Goal: Information Seeking & Learning: Learn about a topic

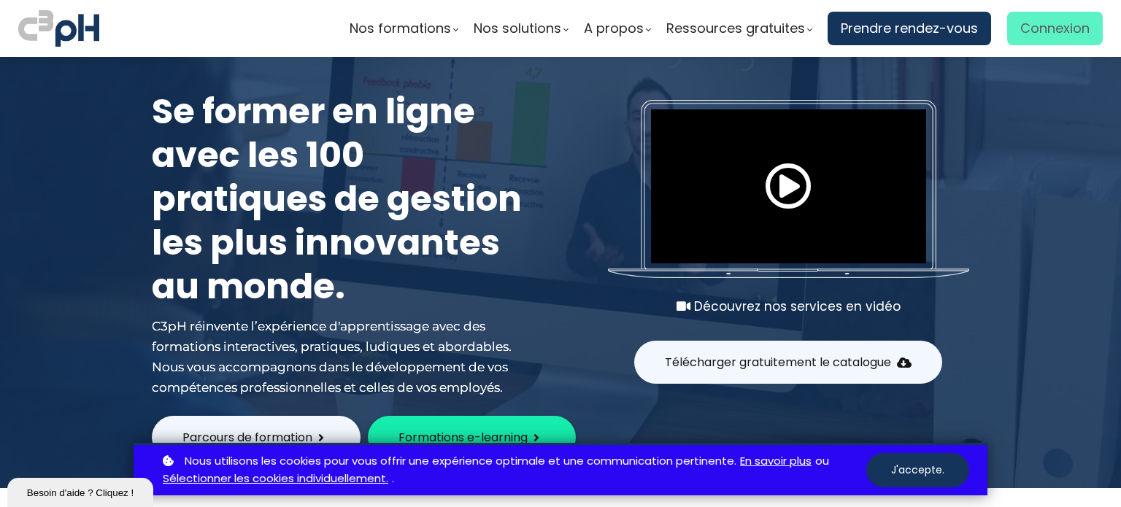
click at [1056, 25] on span "Connexion" at bounding box center [1055, 29] width 69 height 22
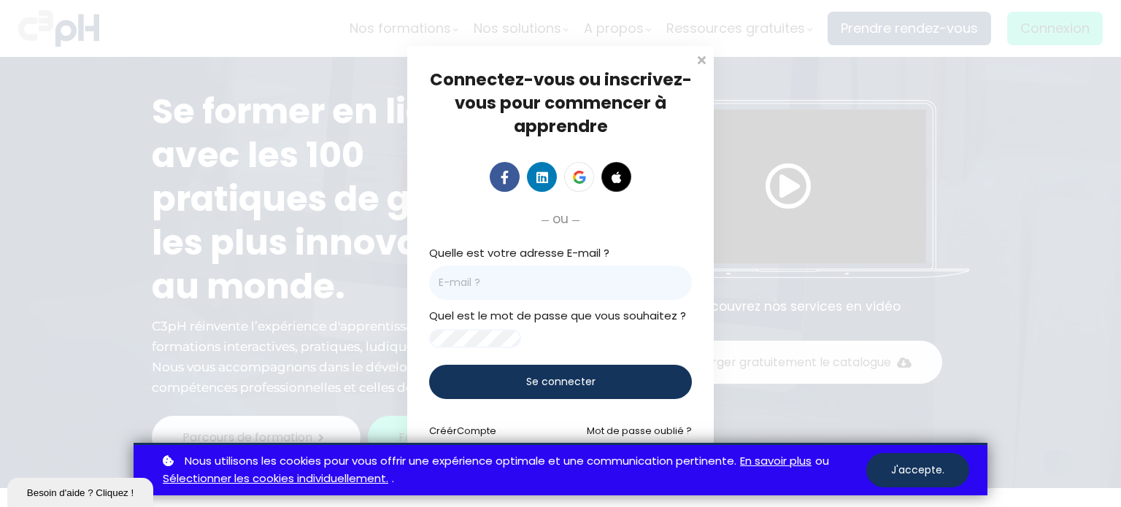
click at [537, 285] on input "email" at bounding box center [560, 283] width 263 height 34
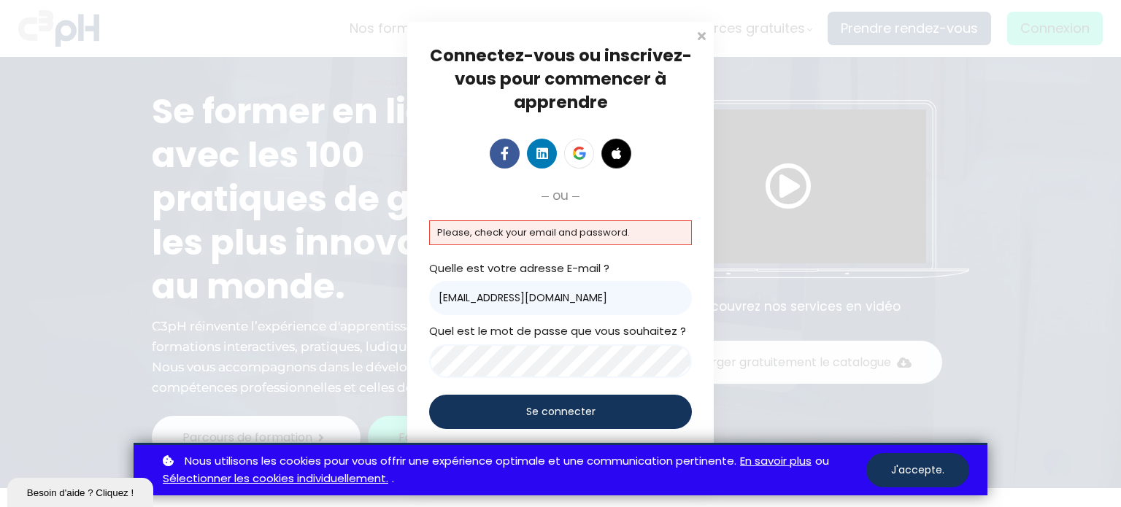
click at [591, 299] on input "slcorbeil@groupeboucherspoorts.com" at bounding box center [560, 298] width 263 height 34
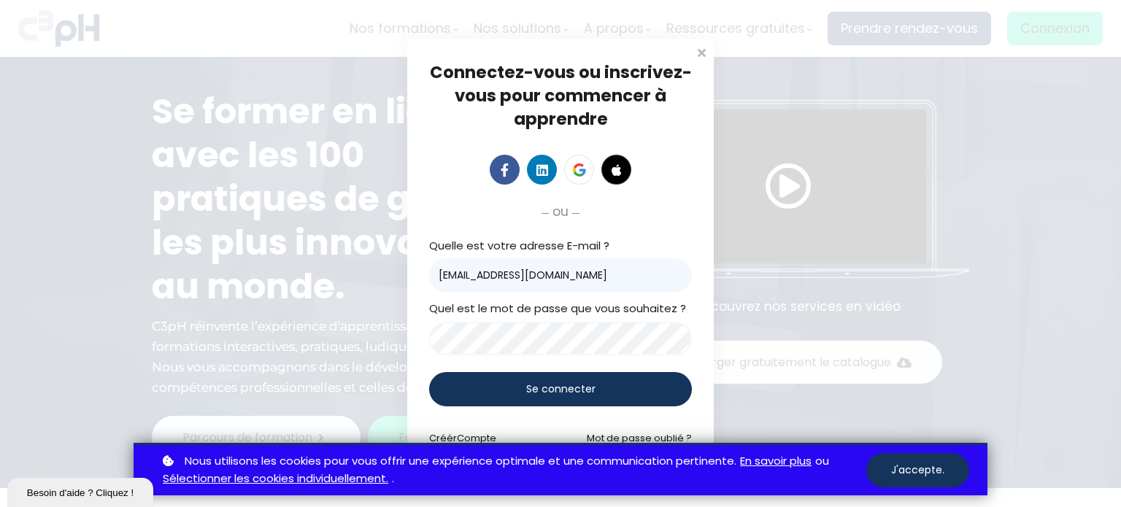
type input "slcorbeil@groupebouchersports.com"
click at [588, 382] on span "Se connecter" at bounding box center [560, 389] width 69 height 15
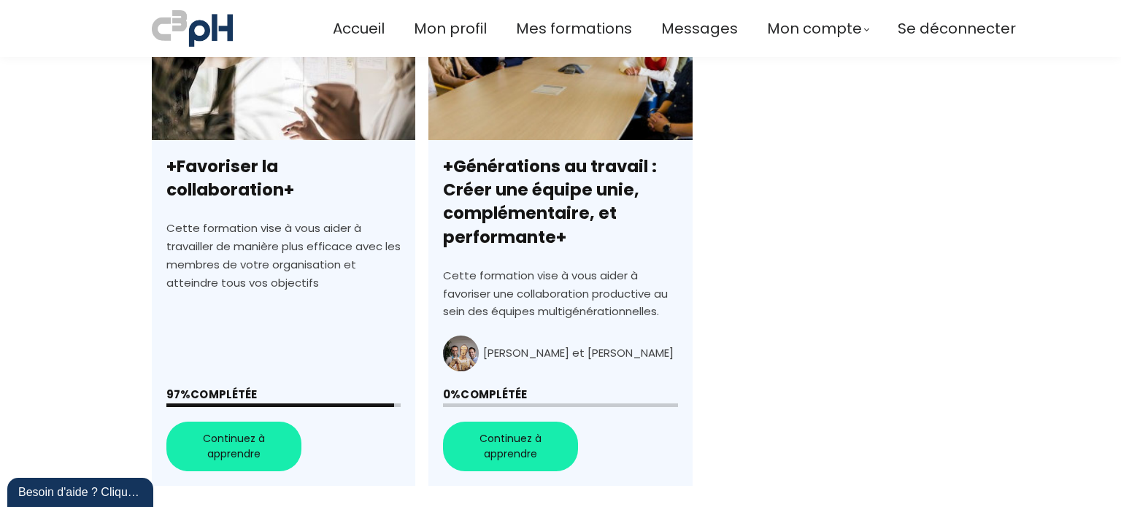
scroll to position [507, 0]
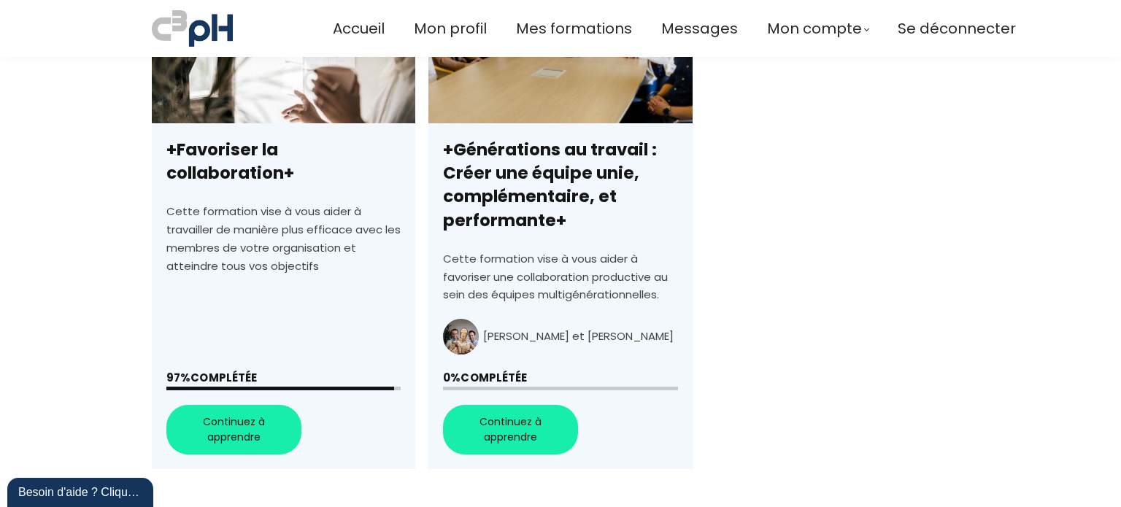
click at [247, 431] on link "+Favoriser la collaboration+" at bounding box center [284, 222] width 264 height 494
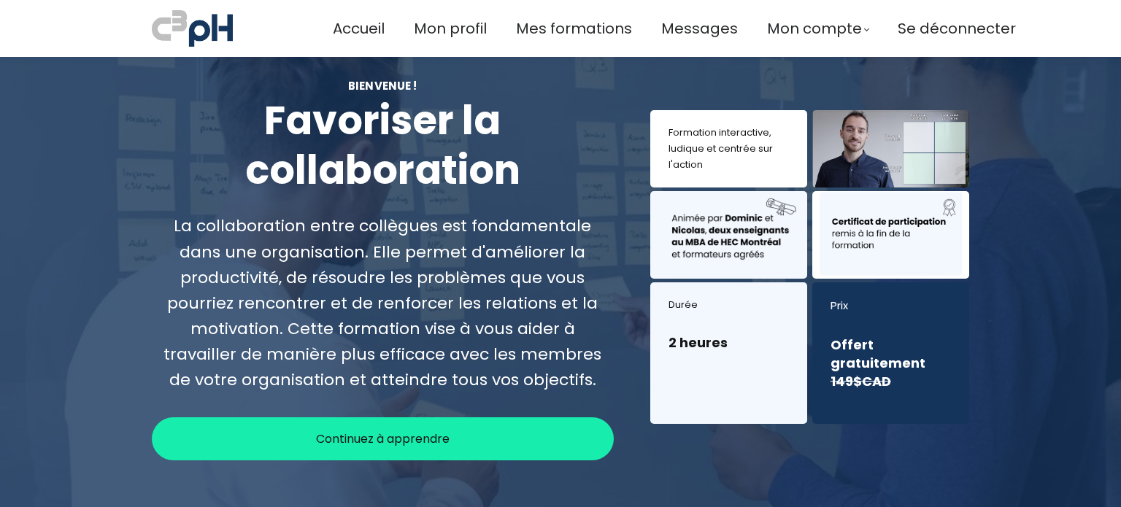
scroll to position [28, 0]
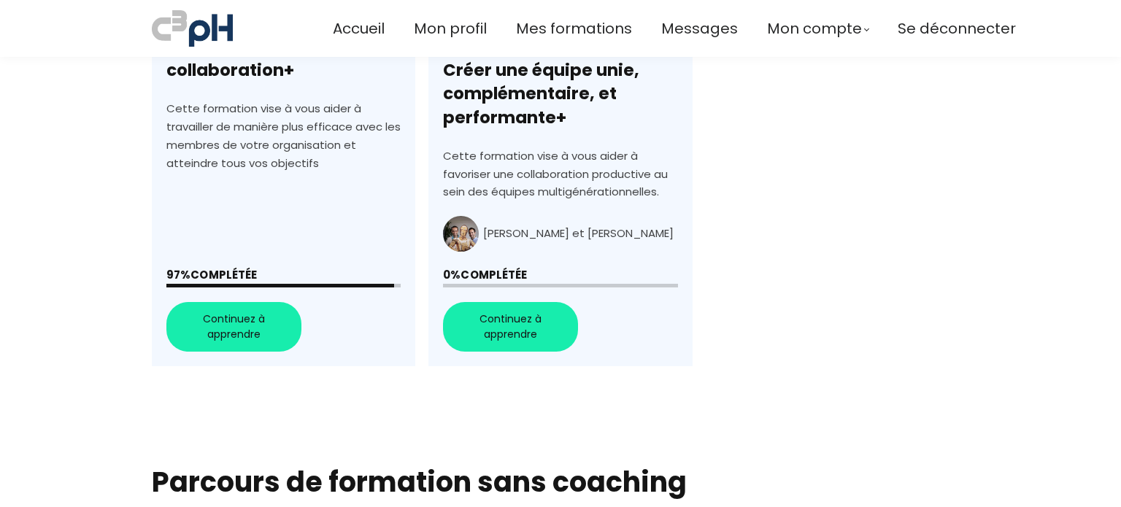
scroll to position [615, 0]
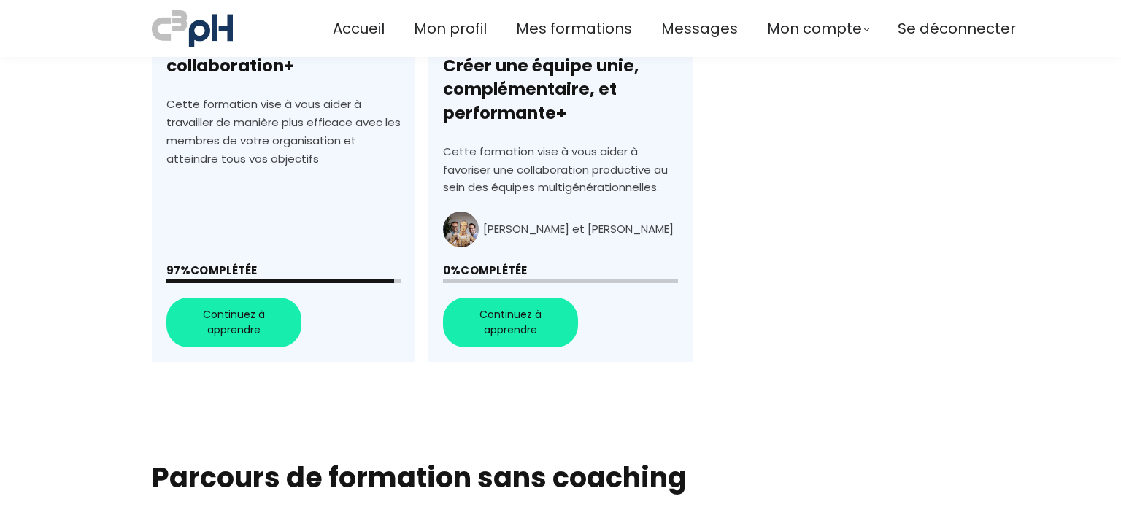
click at [255, 337] on link "+Favoriser la collaboration+" at bounding box center [284, 115] width 264 height 494
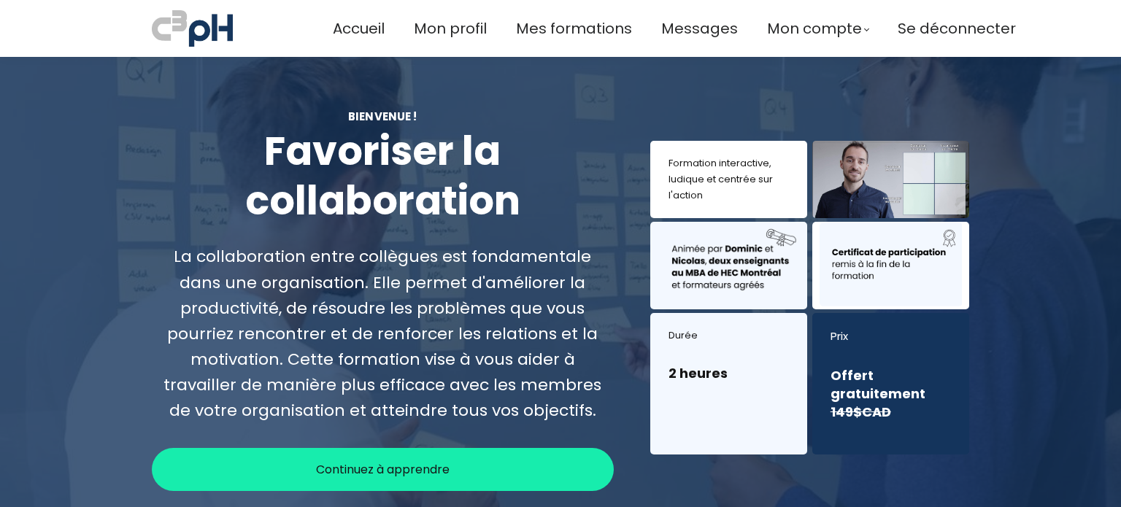
click at [356, 465] on span "Continuez à apprendre" at bounding box center [383, 470] width 134 height 18
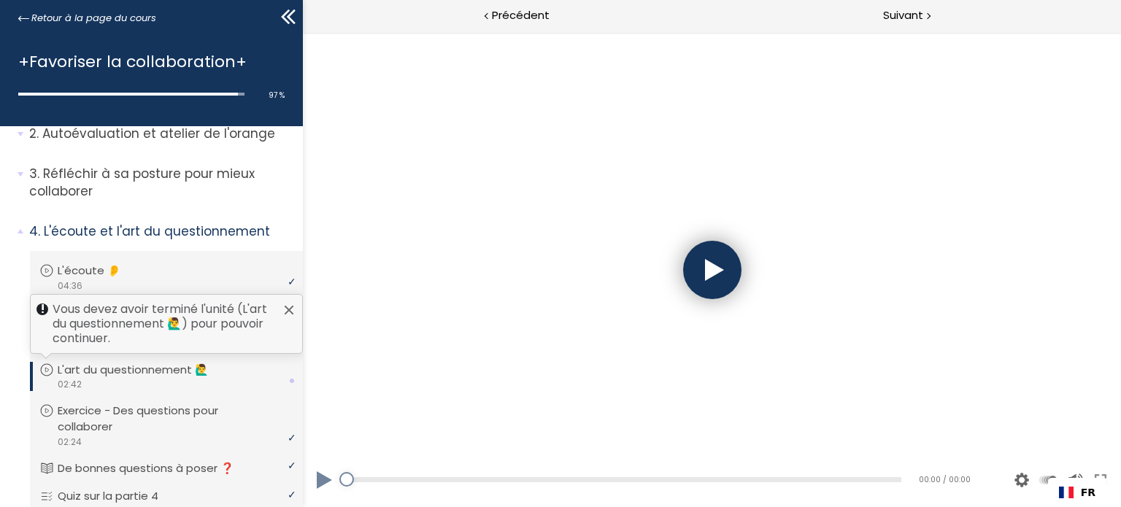
click at [707, 272] on div at bounding box center [712, 270] width 58 height 58
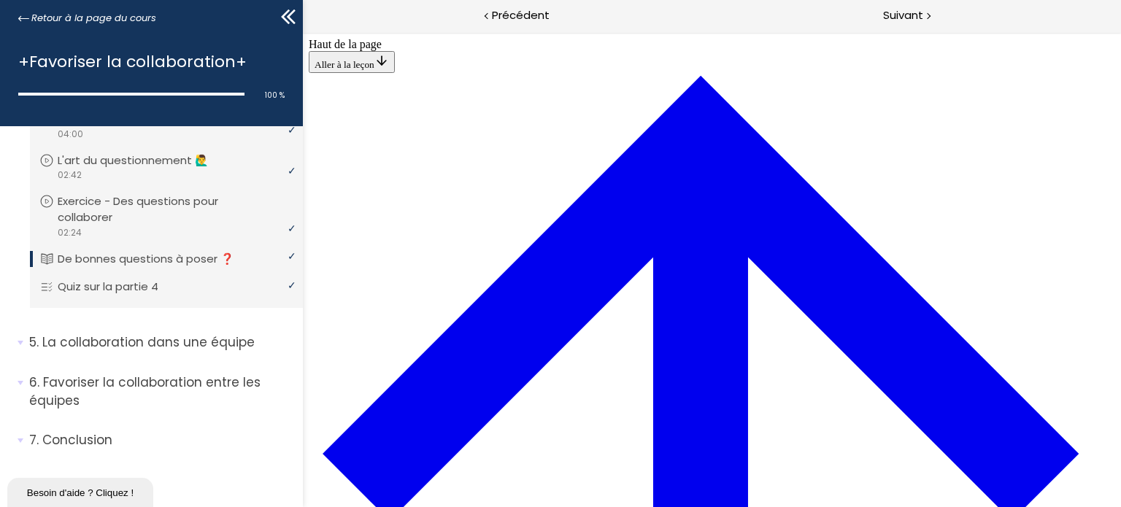
scroll to position [1127, 0]
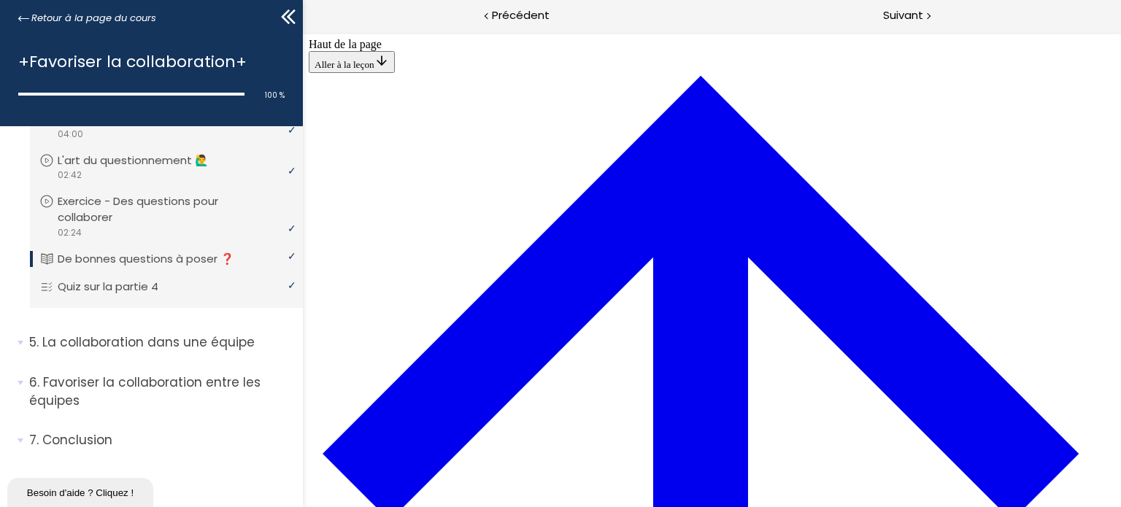
drag, startPoint x: 829, startPoint y: 240, endPoint x: 843, endPoint y: 228, distance: 18.6
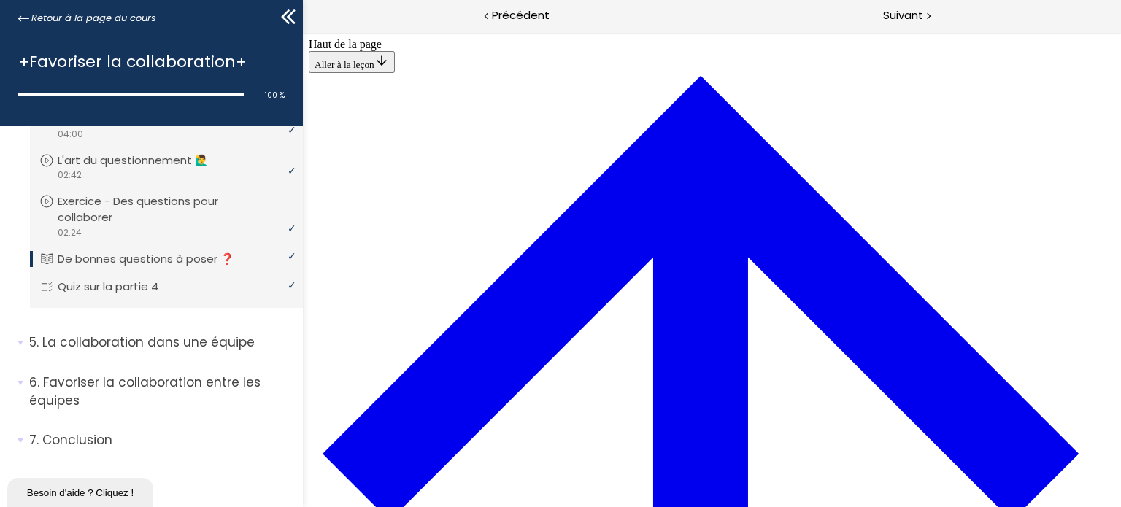
drag, startPoint x: 433, startPoint y: 162, endPoint x: 426, endPoint y: 159, distance: 7.9
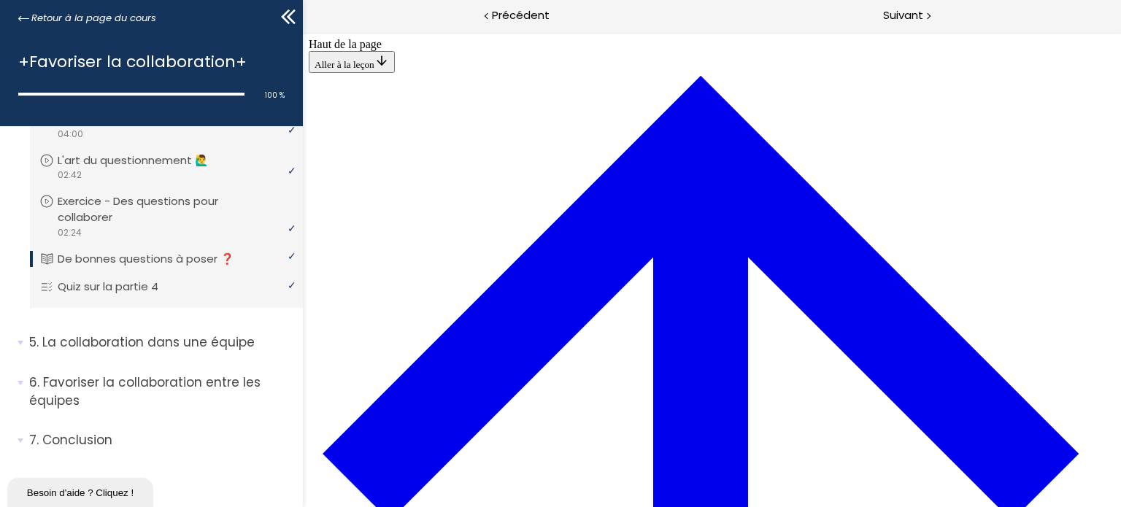
scroll to position [2867, 0]
click at [894, 31] on div "Suivant" at bounding box center [917, 16] width 410 height 33
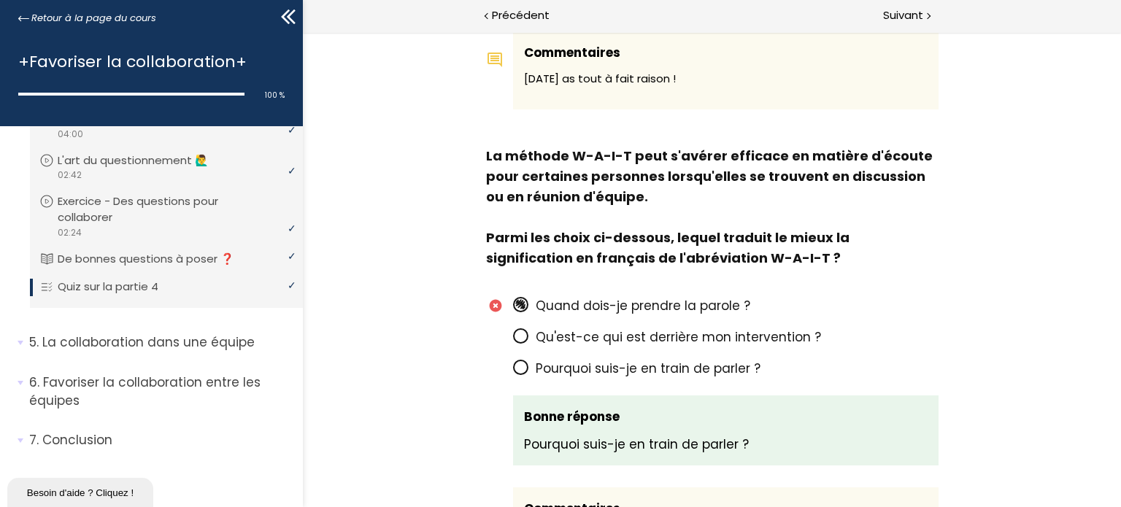
scroll to position [1007, 0]
click at [515, 329] on icon at bounding box center [520, 335] width 12 height 12
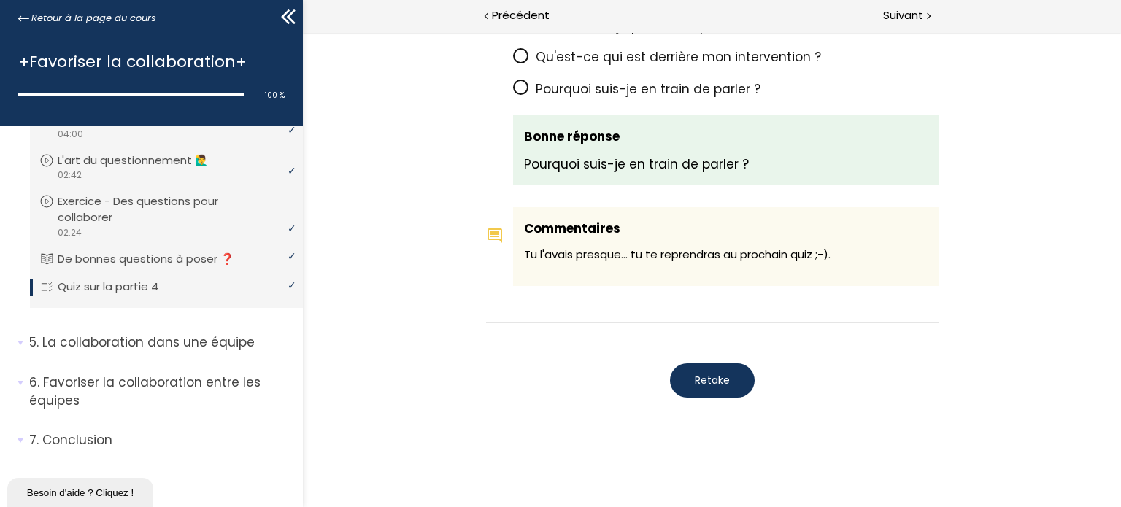
scroll to position [1257, 0]
click at [685, 373] on button "Retake" at bounding box center [711, 378] width 85 height 34
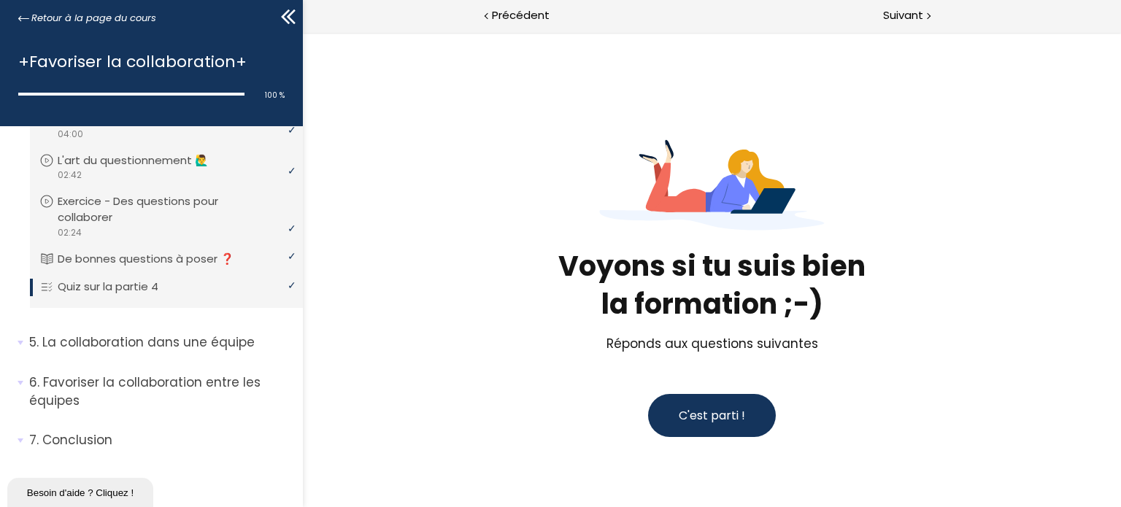
click at [692, 414] on span "C'est parti !" at bounding box center [711, 415] width 66 height 17
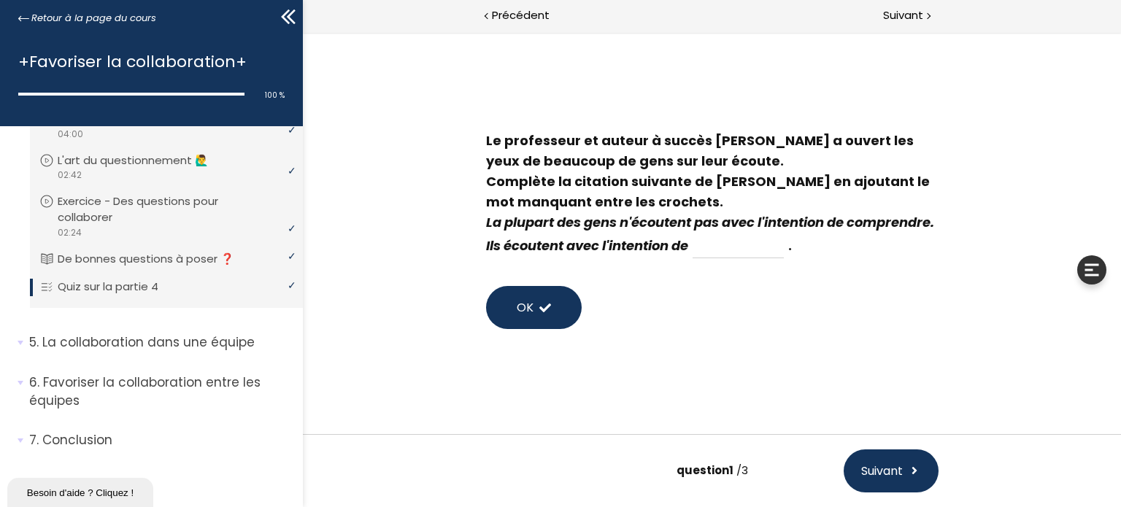
click at [783, 256] on input at bounding box center [737, 246] width 91 height 25
type input "répondre"
click at [543, 323] on button "OK" at bounding box center [533, 307] width 96 height 43
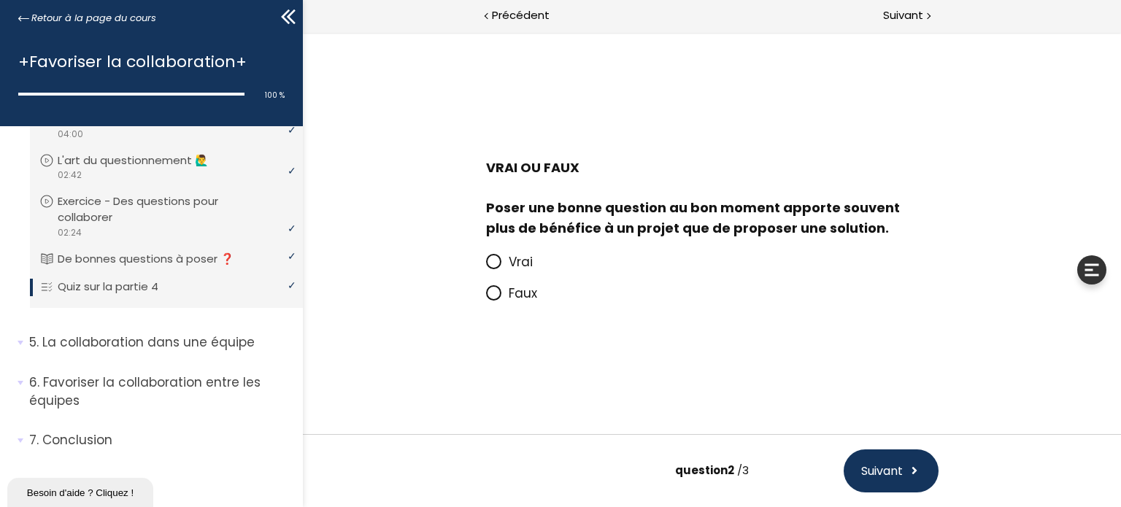
click at [491, 261] on icon at bounding box center [492, 261] width 9 height 9
click at [485, 266] on input "Vrai" at bounding box center [485, 266] width 0 height 0
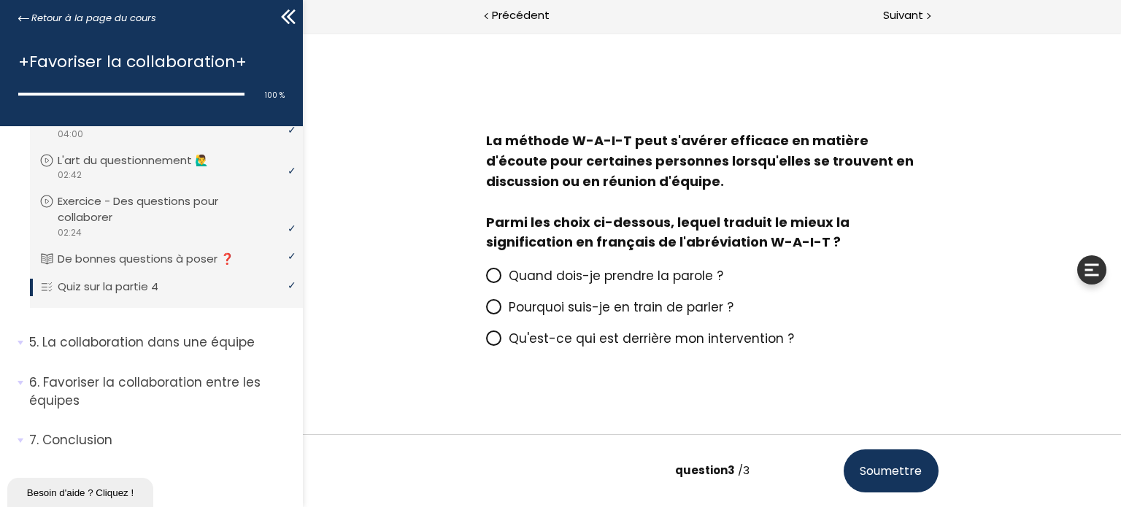
scroll to position [17, 0]
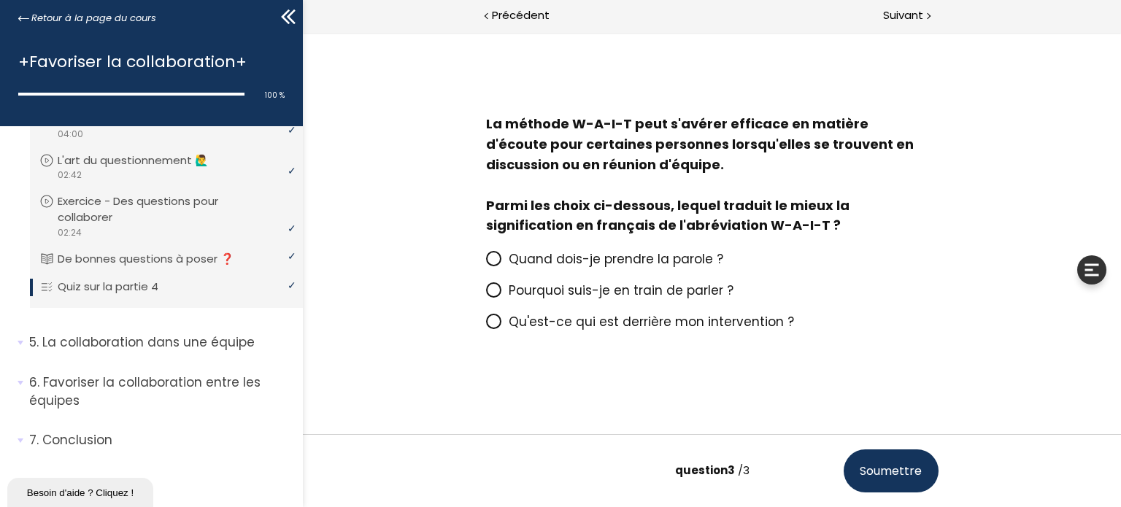
click at [487, 295] on icon at bounding box center [493, 290] width 12 height 12
click at [485, 295] on input "Pourquoi suis-je en train de parler ?" at bounding box center [485, 295] width 0 height 0
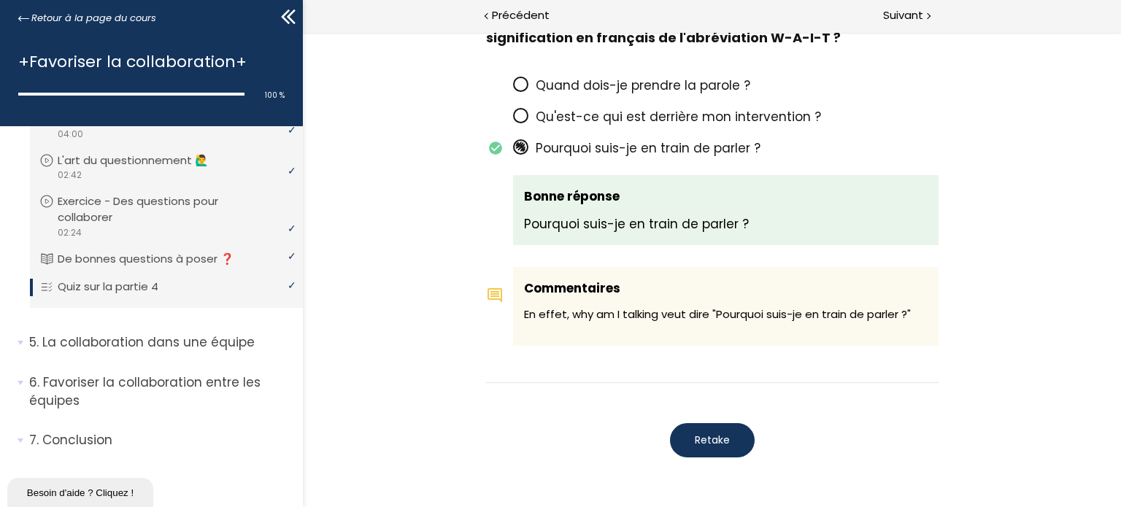
scroll to position [1257, 0]
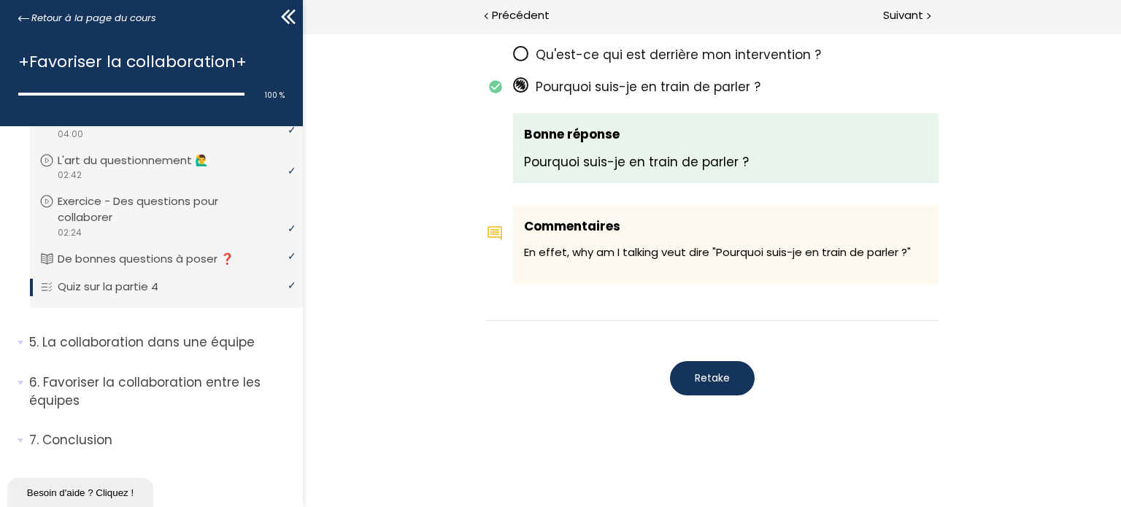
click at [619, 400] on div "Retake" at bounding box center [711, 378] width 453 height 49
click at [147, 347] on p "La collaboration dans une équipe" at bounding box center [160, 343] width 263 height 18
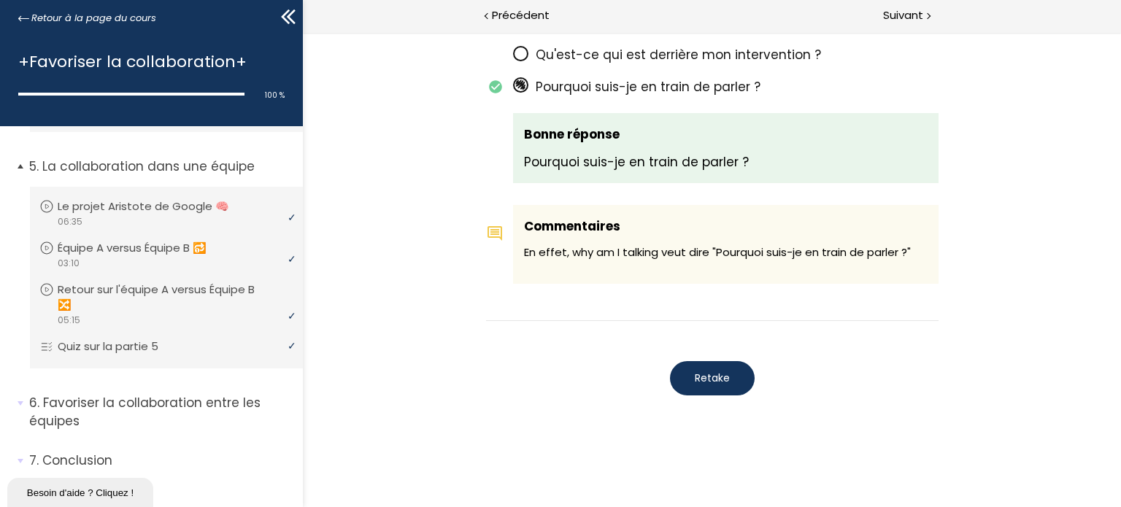
scroll to position [475, 0]
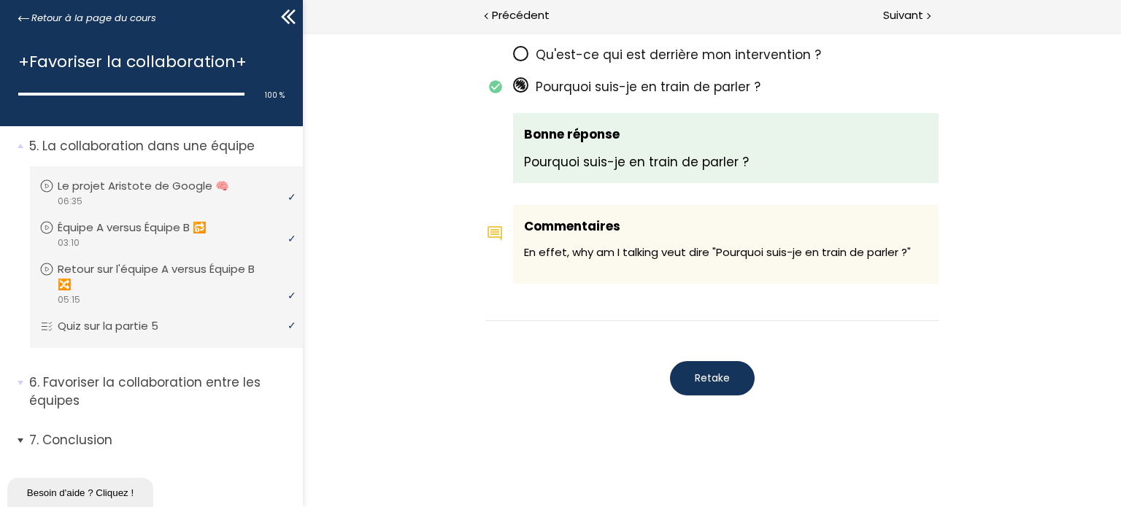
click at [73, 438] on p "Conclusion" at bounding box center [160, 440] width 263 height 18
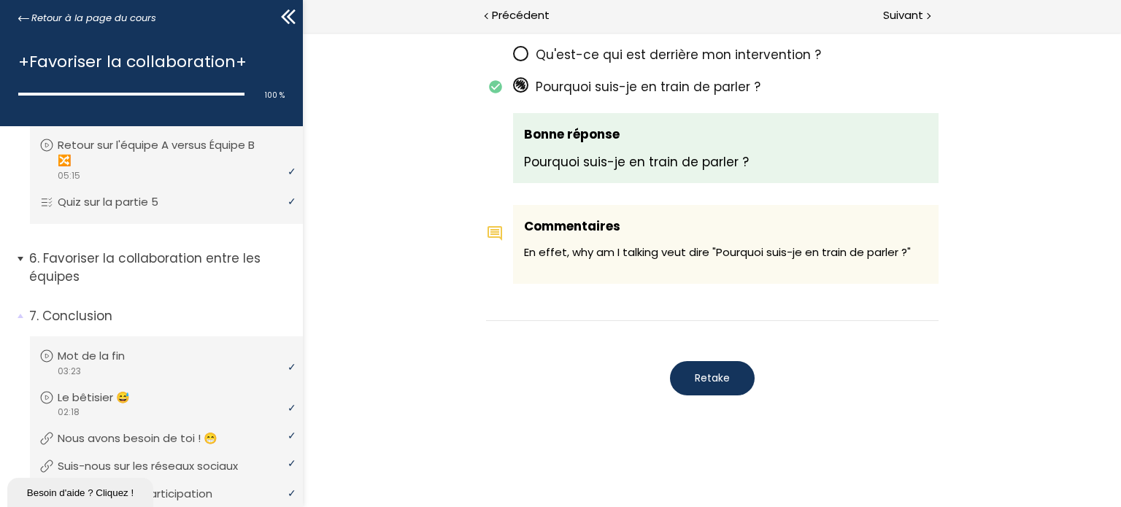
scroll to position [669, 0]
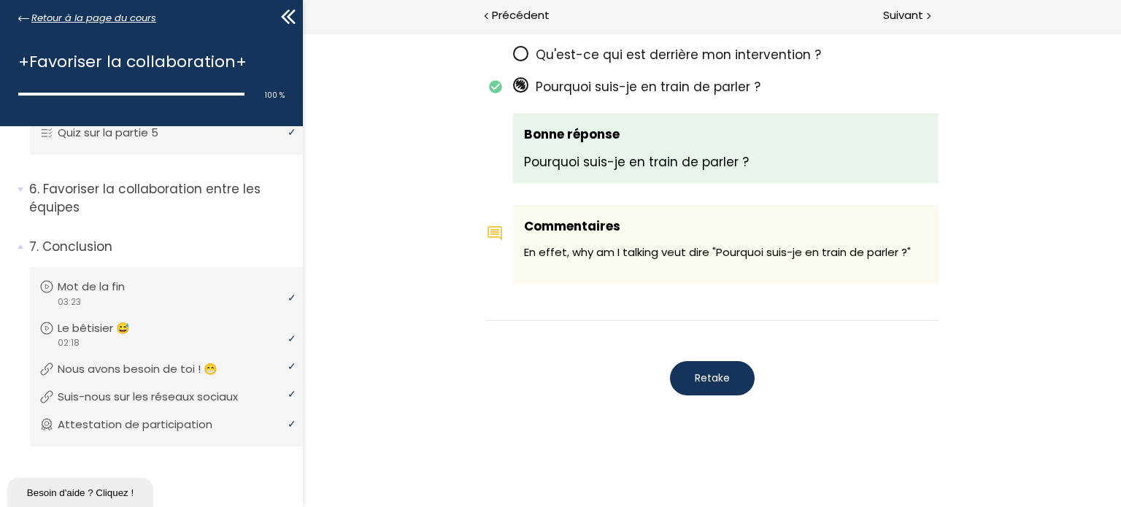
click at [25, 18] on icon at bounding box center [23, 18] width 11 height 11
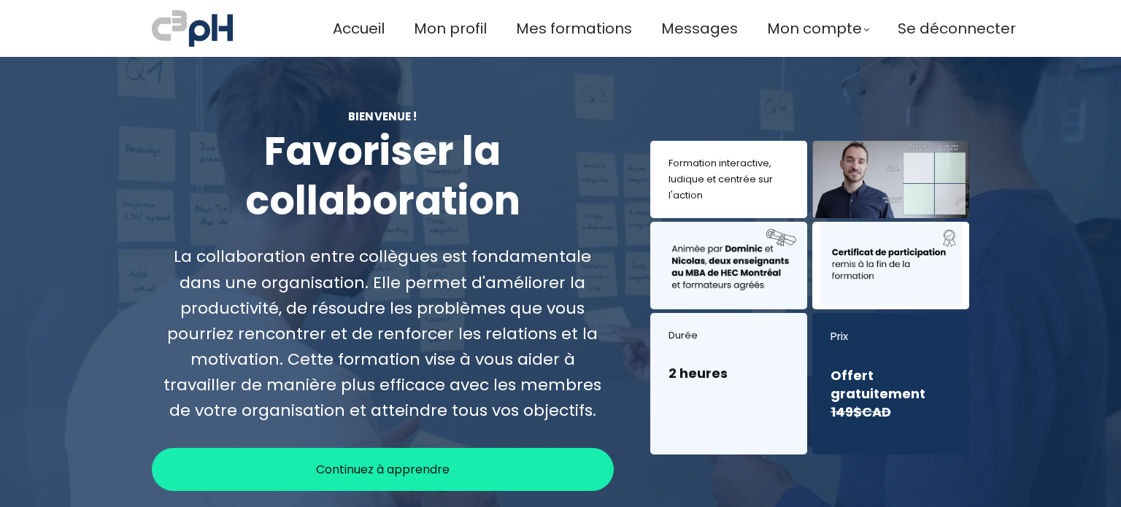
click at [570, 31] on span "Mes formations" at bounding box center [574, 29] width 116 height 24
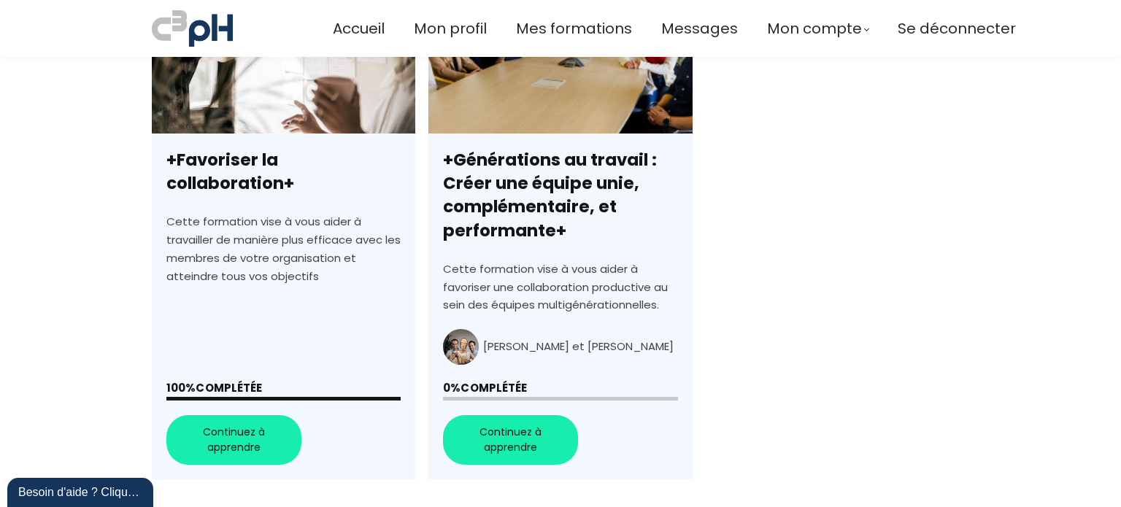
click at [494, 440] on link "+Générations au travail : Créer une équipe unie, complémentaire, et performante+" at bounding box center [561, 232] width 264 height 494
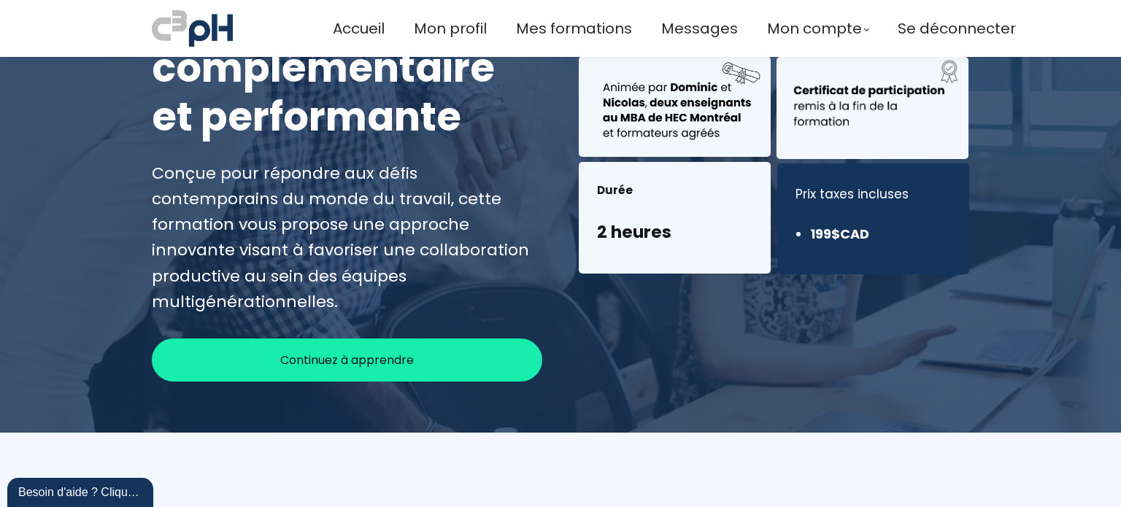
scroll to position [278, 0]
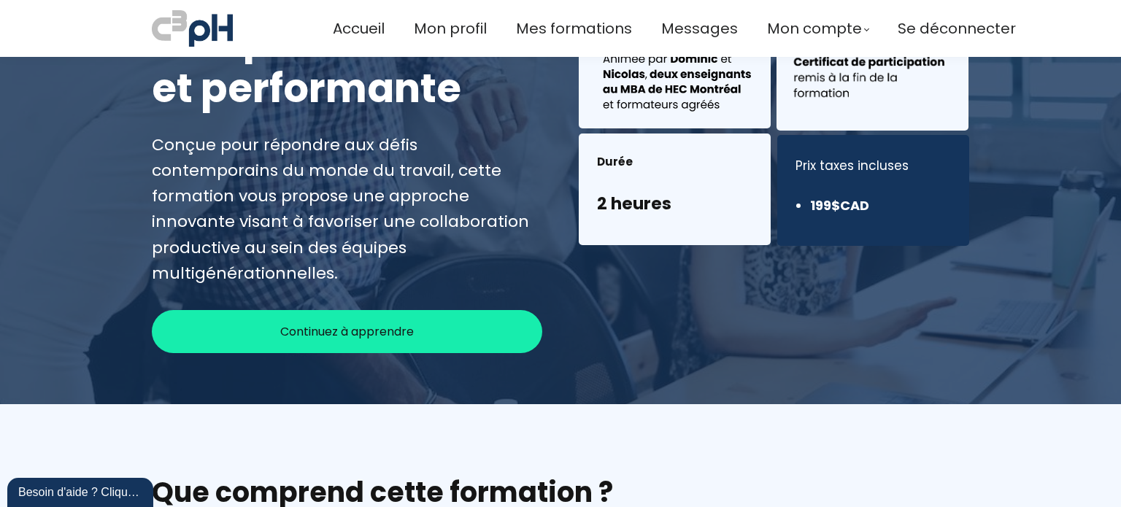
click at [438, 310] on div "Continuez à apprendre" at bounding box center [347, 331] width 391 height 43
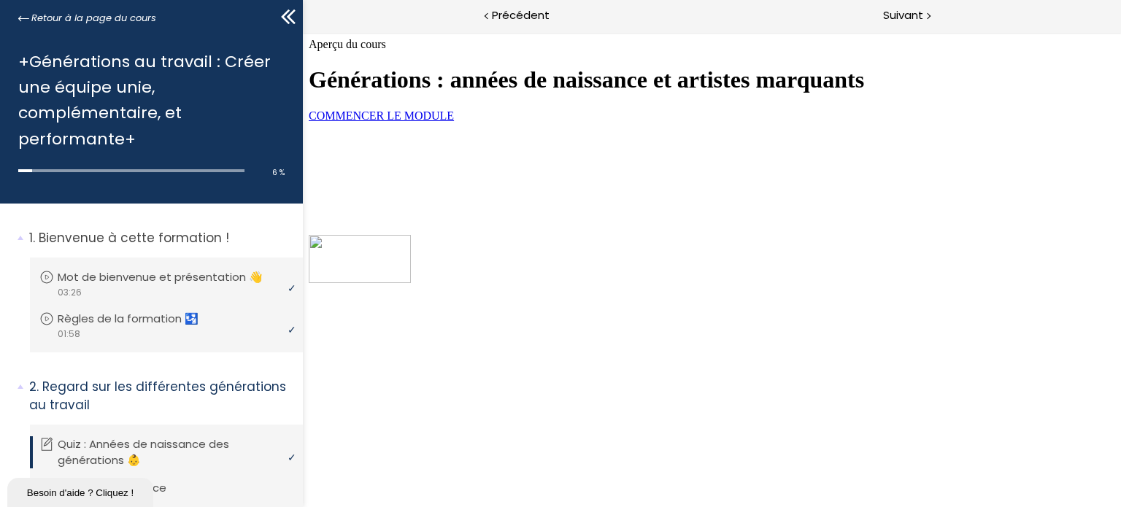
click at [453, 122] on span "COMMENCER LE MODULE" at bounding box center [380, 116] width 145 height 12
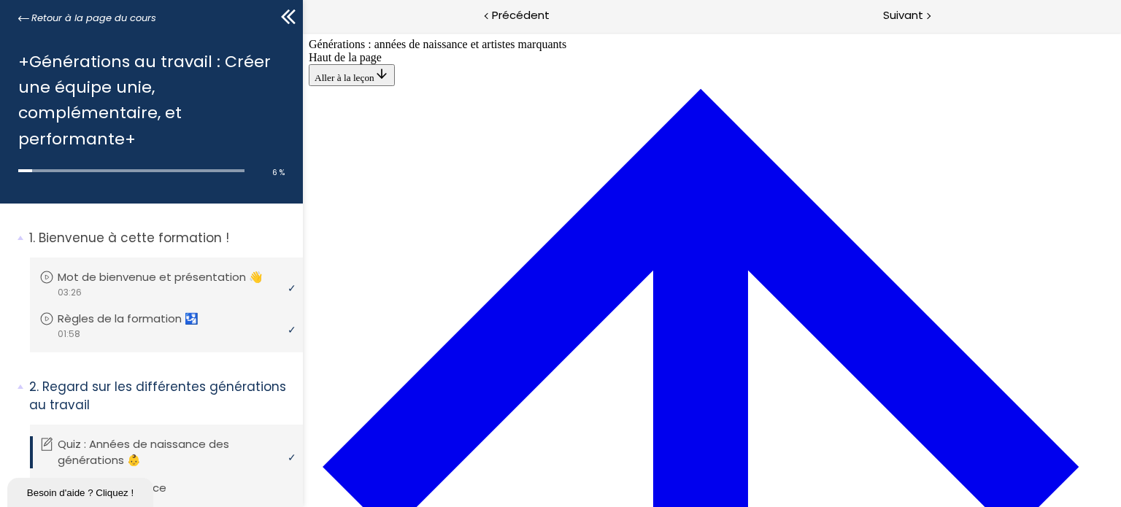
scroll to position [710, 0]
click at [922, 15] on span "Suivant" at bounding box center [903, 16] width 40 height 18
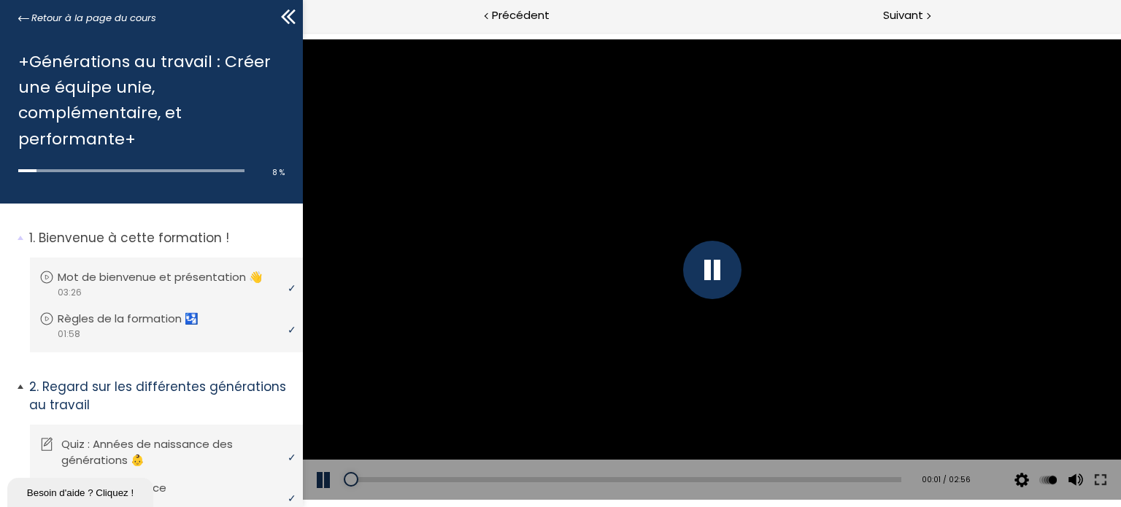
click at [140, 464] on p "Quiz : Années de naissance des générations 👶" at bounding box center [177, 453] width 232 height 32
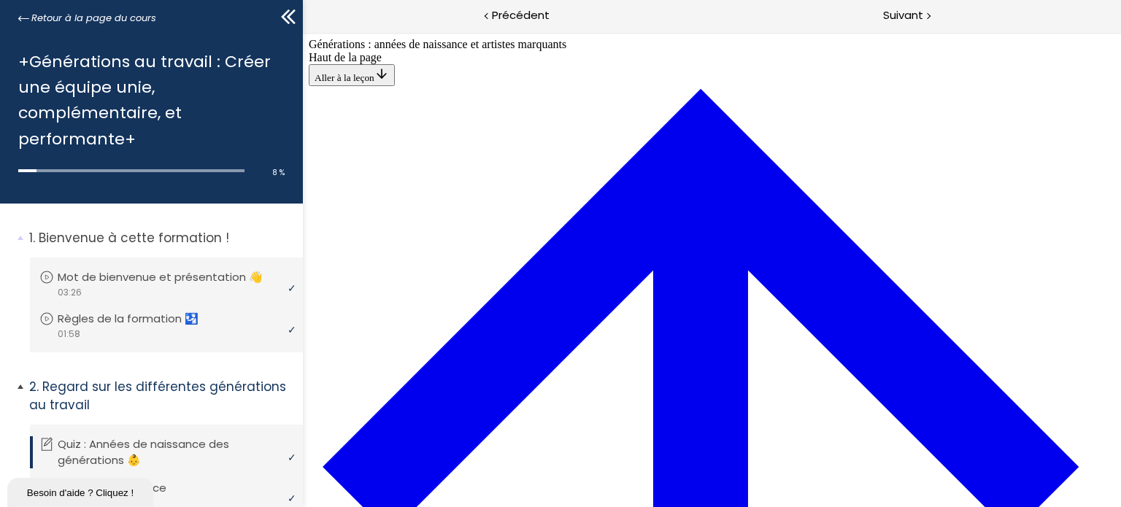
scroll to position [2114, 0]
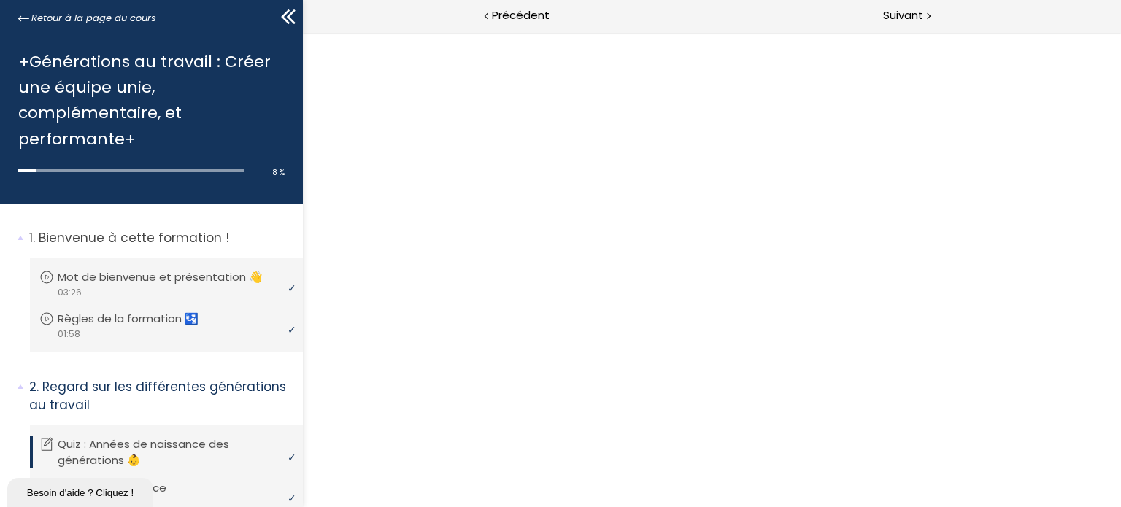
drag, startPoint x: 866, startPoint y: 315, endPoint x: 841, endPoint y: 283, distance: 40.0
click at [866, 318] on button "Dézoomer l'image" at bounding box center [711, 269] width 818 height 475
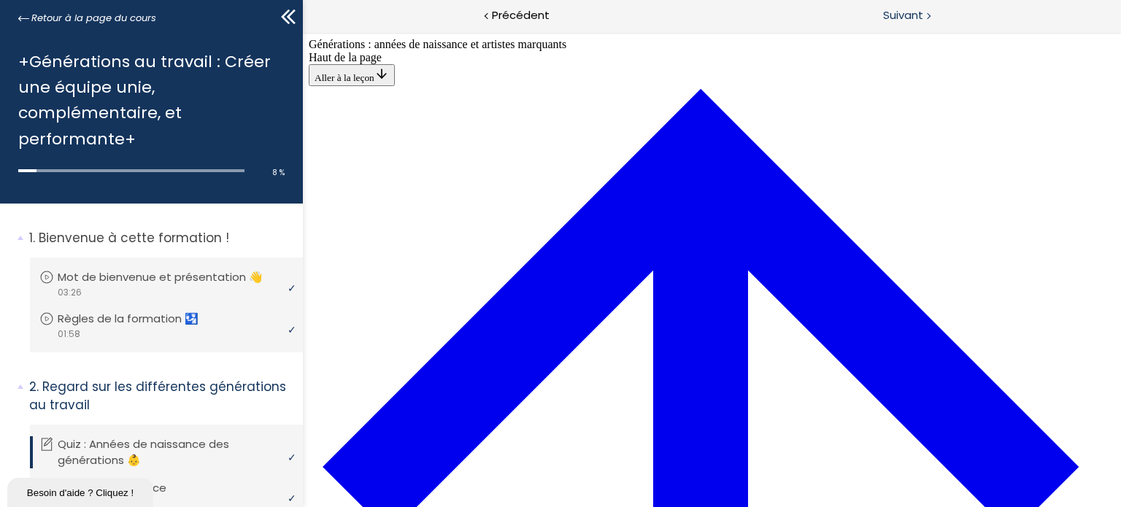
click at [902, 18] on span "Suivant" at bounding box center [903, 16] width 40 height 18
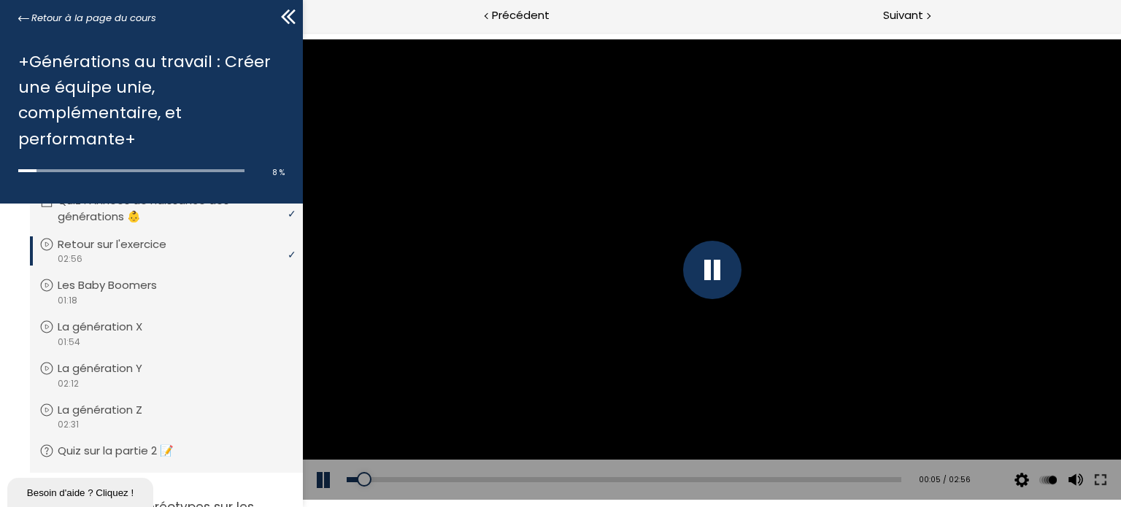
scroll to position [245, 0]
drag, startPoint x: 444, startPoint y: 478, endPoint x: 317, endPoint y: 485, distance: 127.2
click at [317, 485] on div "Add chapter 00:00 00:00 / 02:31 Subtitles None Auto 4k 1080p 720p 540p 360p 224…" at bounding box center [711, 480] width 818 height 41
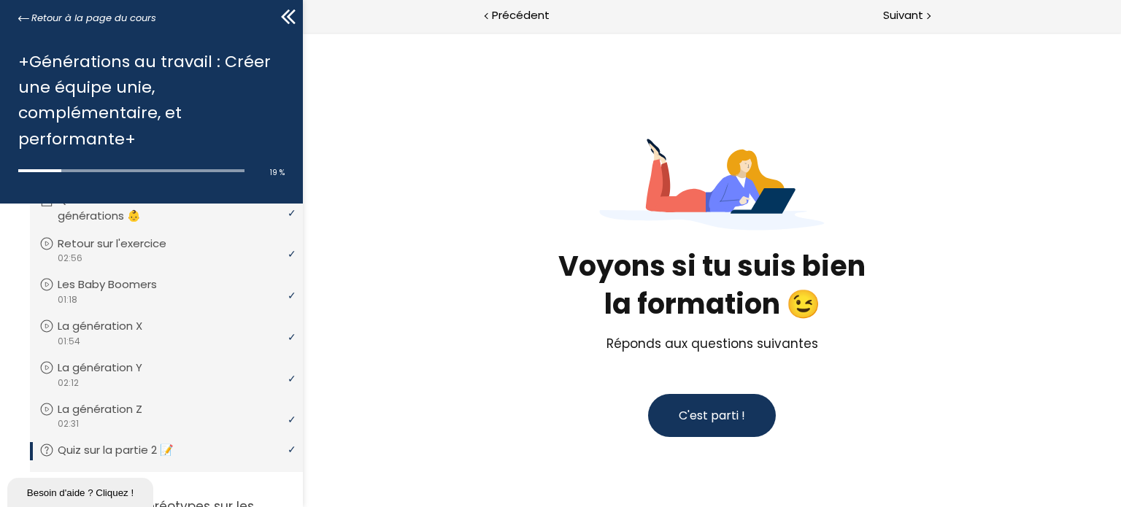
click at [734, 417] on span "C'est parti !" at bounding box center [711, 415] width 66 height 17
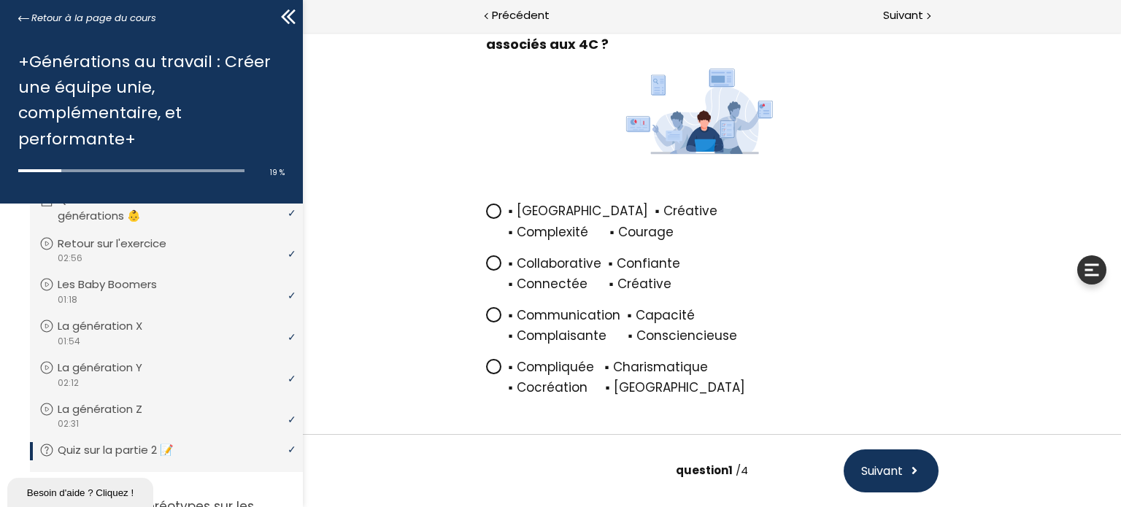
scroll to position [159, 0]
click at [487, 265] on icon at bounding box center [493, 262] width 12 height 12
click at [485, 266] on input "▪ Collaborative ▪ Confiante ▪ Connectée ▪ Créative" at bounding box center [485, 266] width 0 height 0
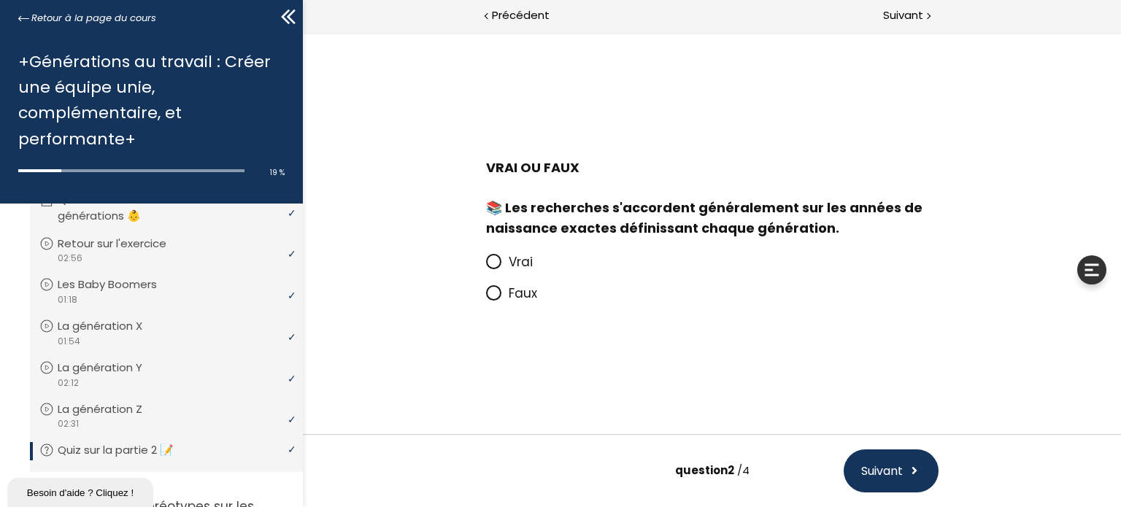
scroll to position [0, 0]
click at [499, 296] on icon at bounding box center [493, 293] width 12 height 12
click at [485, 298] on input "Faux" at bounding box center [485, 298] width 0 height 0
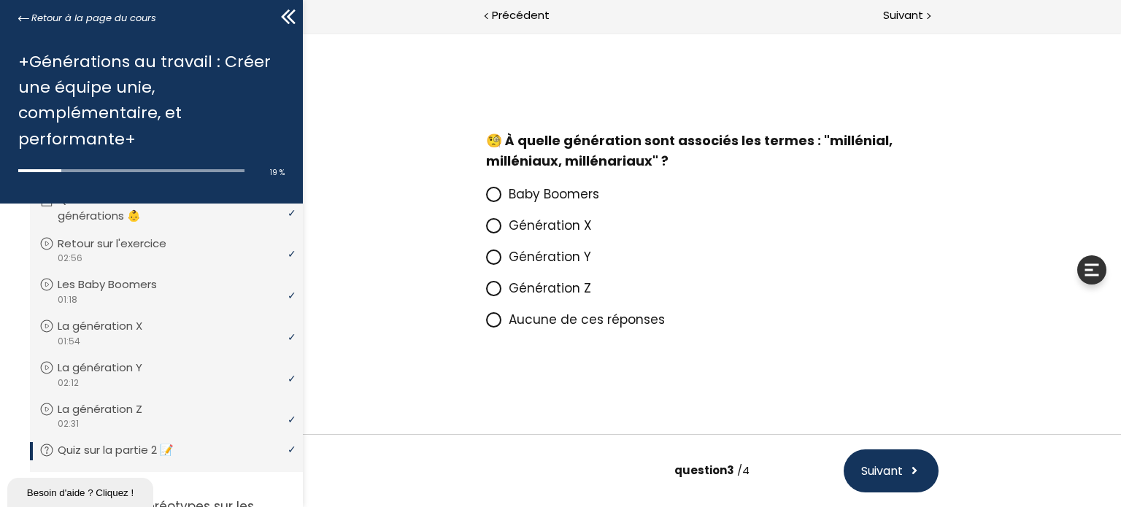
click at [502, 253] on span at bounding box center [496, 257] width 23 height 18
click at [485, 261] on input "Génération Y" at bounding box center [485, 261] width 0 height 0
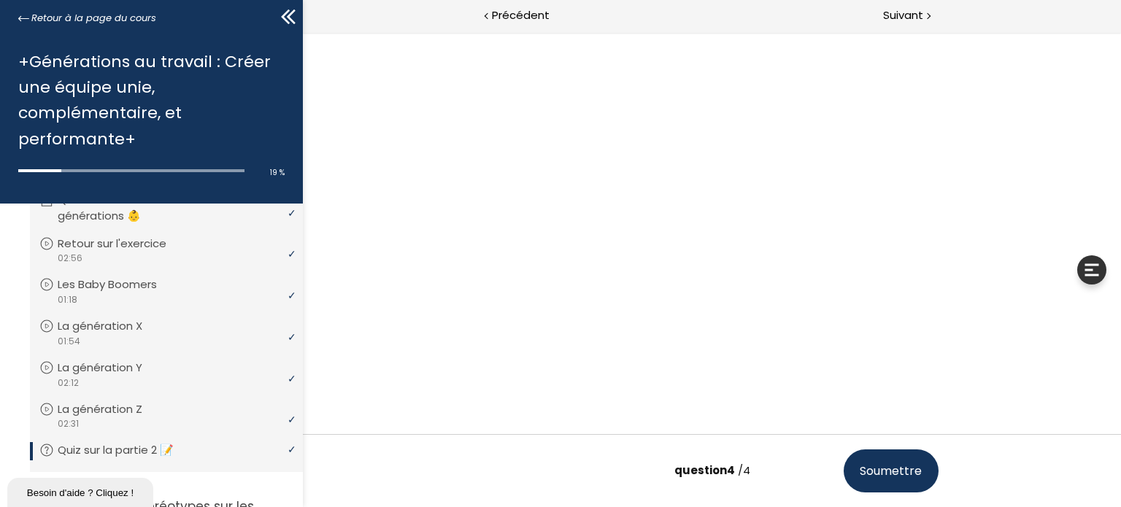
scroll to position [26, 0]
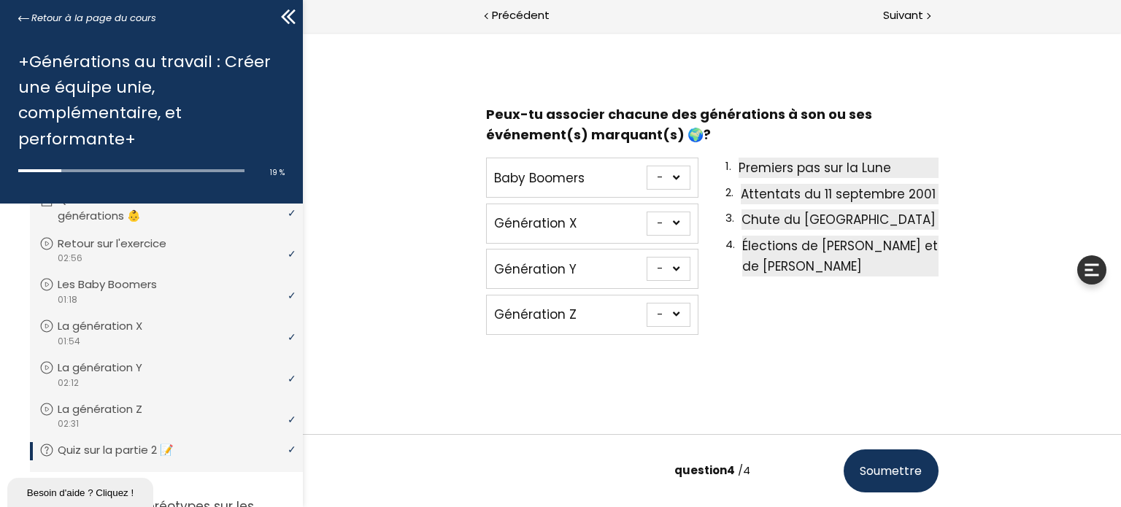
click at [653, 314] on select "- 1 2 3 4" at bounding box center [668, 315] width 44 height 24
select select "667aa744ca949"
click at [646, 303] on select "- 1 2 3 4" at bounding box center [668, 315] width 44 height 24
click at [677, 274] on select "- 1 2 3 4" at bounding box center [668, 269] width 44 height 24
select select "667aa744ca8ce"
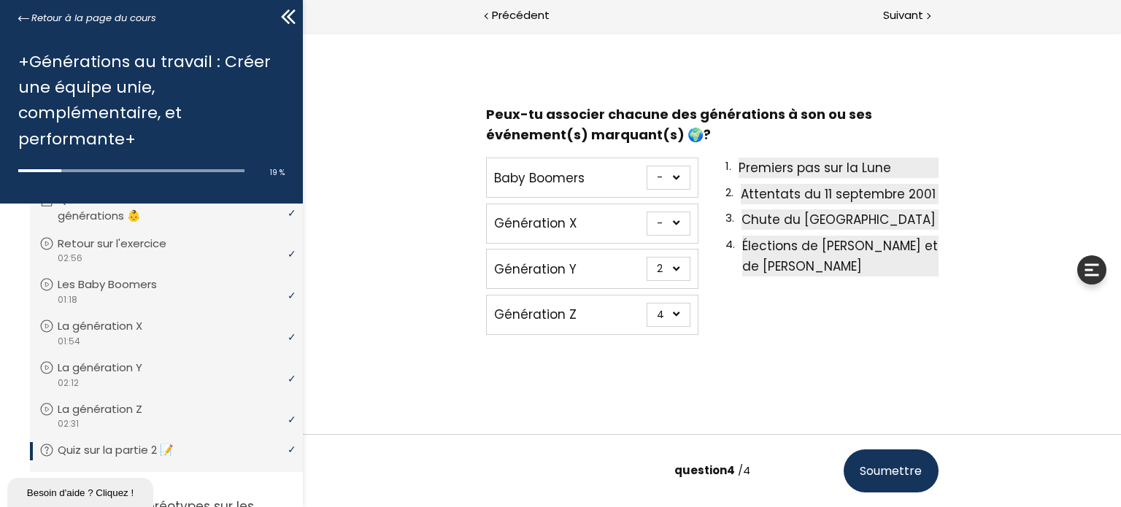
click at [646, 257] on select "- 1 2 3 4" at bounding box center [668, 269] width 44 height 24
click at [672, 178] on select "- 1 2 3 4" at bounding box center [668, 178] width 44 height 24
select select "667aa744ca7f1"
click at [646, 166] on select "- 1 2 3 4" at bounding box center [668, 178] width 44 height 24
click at [658, 218] on select "- 1 2 3 4" at bounding box center [668, 224] width 44 height 24
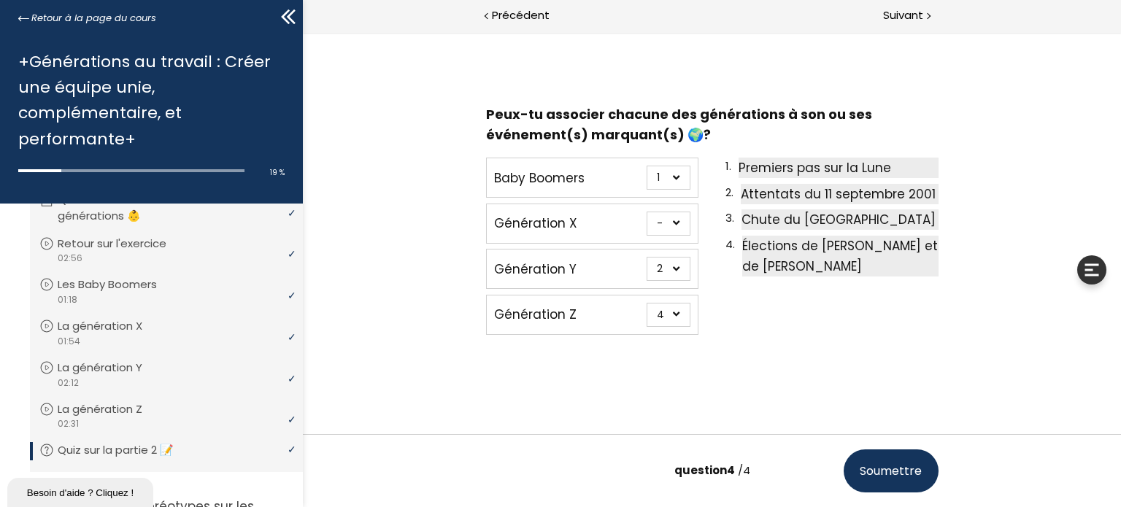
select select "667aa744ca862"
click at [646, 212] on select "- 1 2 3 4" at bounding box center [668, 224] width 44 height 24
click at [899, 466] on span "Soumettre" at bounding box center [890, 471] width 62 height 18
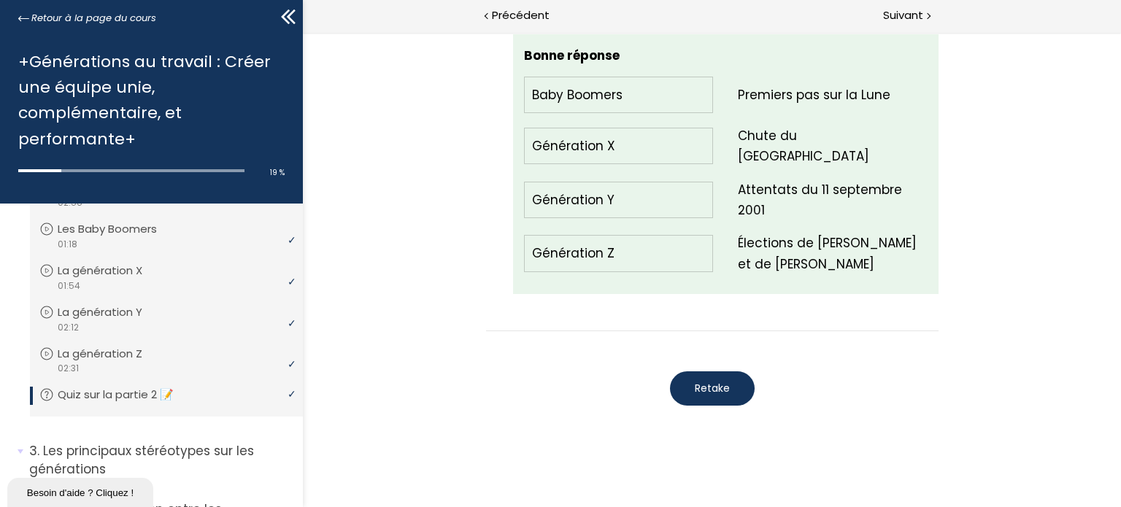
scroll to position [301, 0]
click at [902, 23] on span "Suivant" at bounding box center [903, 16] width 40 height 18
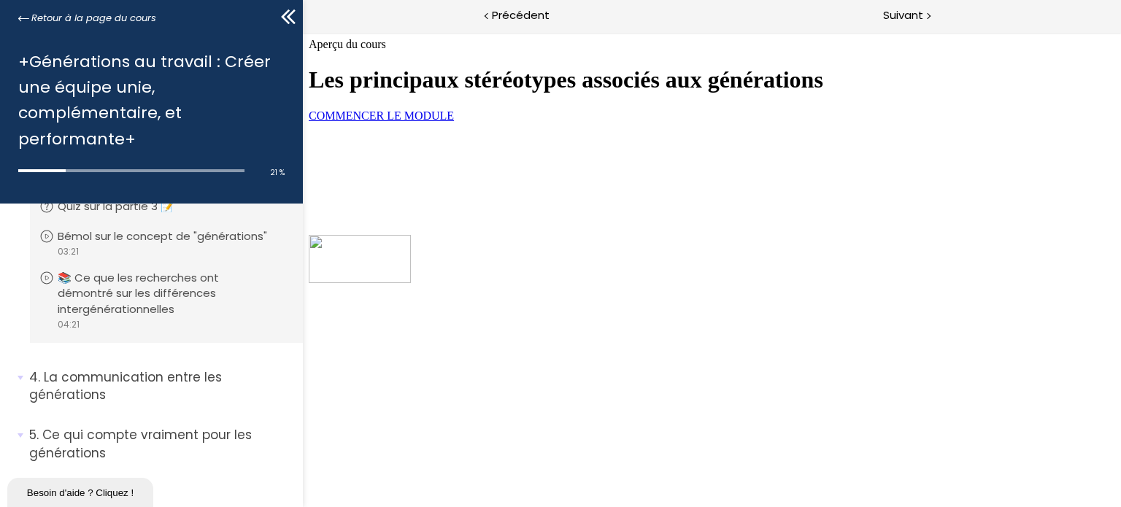
scroll to position [970, 0]
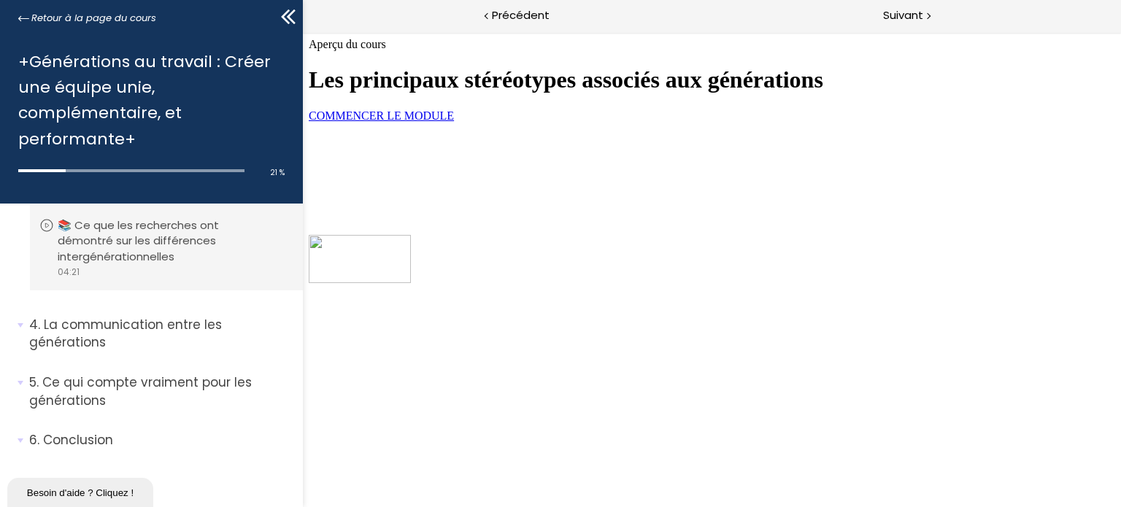
click at [453, 122] on link "COMMENCER LE MODULE" at bounding box center [380, 116] width 145 height 12
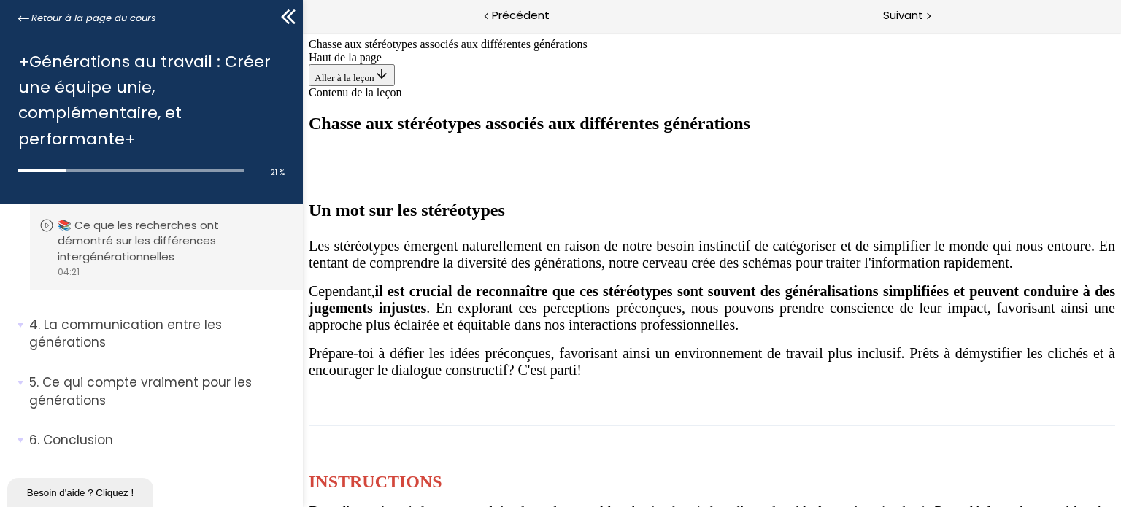
scroll to position [1132, 0]
drag, startPoint x: 666, startPoint y: 226, endPoint x: 602, endPoint y: 379, distance: 165.5
drag, startPoint x: 688, startPoint y: 207, endPoint x: 434, endPoint y: 398, distance: 317.4
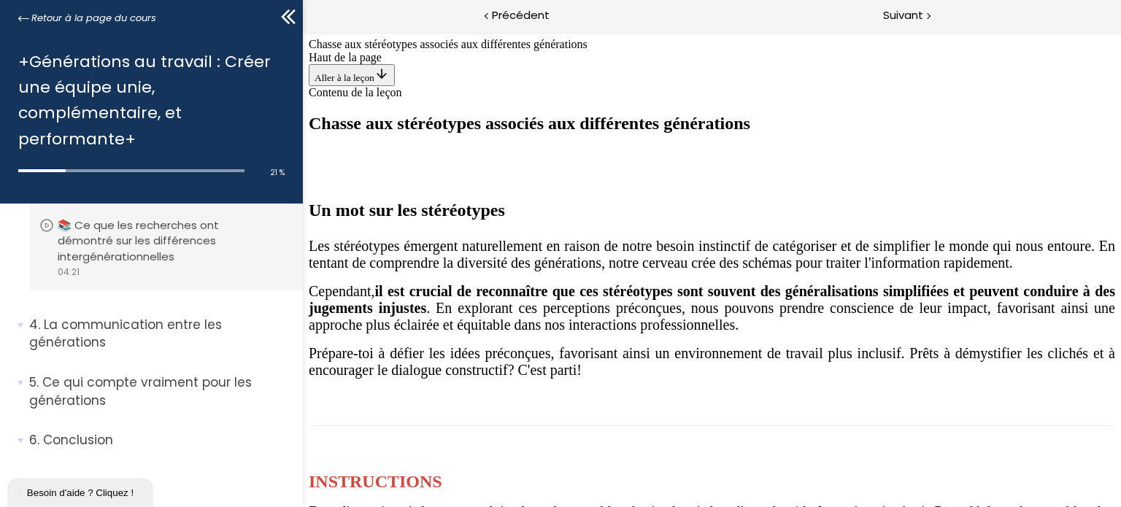
drag, startPoint x: 753, startPoint y: 236, endPoint x: 776, endPoint y: 376, distance: 142.0
drag, startPoint x: 715, startPoint y: 242, endPoint x: 947, endPoint y: 411, distance: 286.8
drag, startPoint x: 704, startPoint y: 248, endPoint x: 944, endPoint y: 397, distance: 282.6
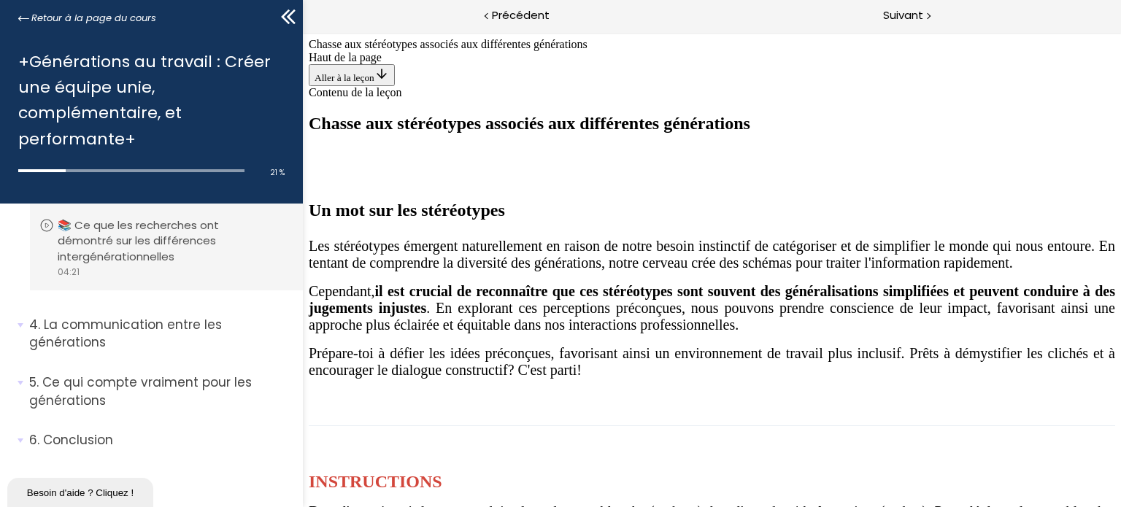
drag, startPoint x: 676, startPoint y: 224, endPoint x: 772, endPoint y: 394, distance: 195.1
drag, startPoint x: 739, startPoint y: 194, endPoint x: 998, endPoint y: 376, distance: 316.5
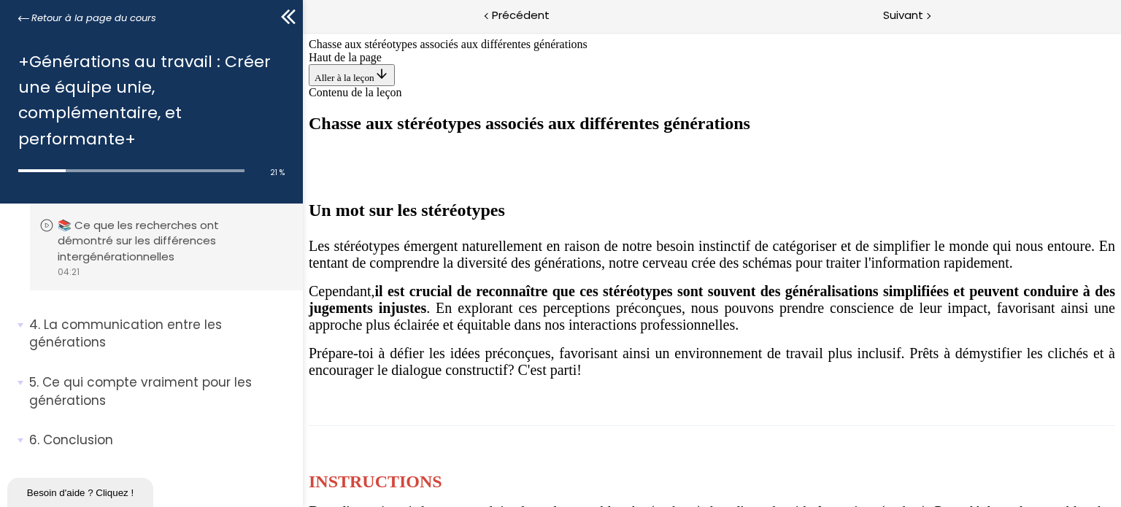
drag, startPoint x: 706, startPoint y: 224, endPoint x: 588, endPoint y: 423, distance: 231.4
drag, startPoint x: 684, startPoint y: 258, endPoint x: 432, endPoint y: 391, distance: 284.4
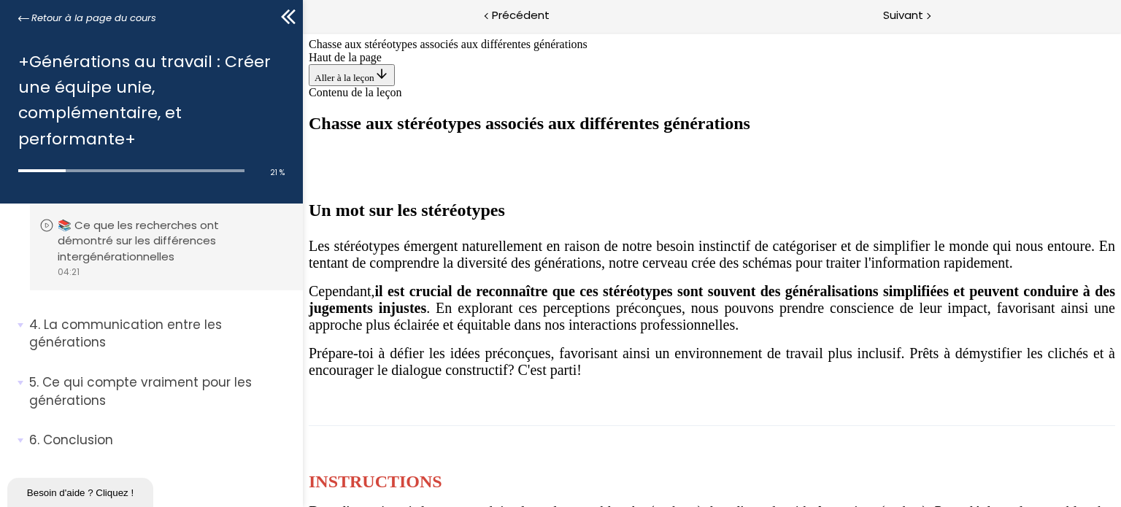
drag, startPoint x: 727, startPoint y: 211, endPoint x: 1020, endPoint y: 361, distance: 328.8
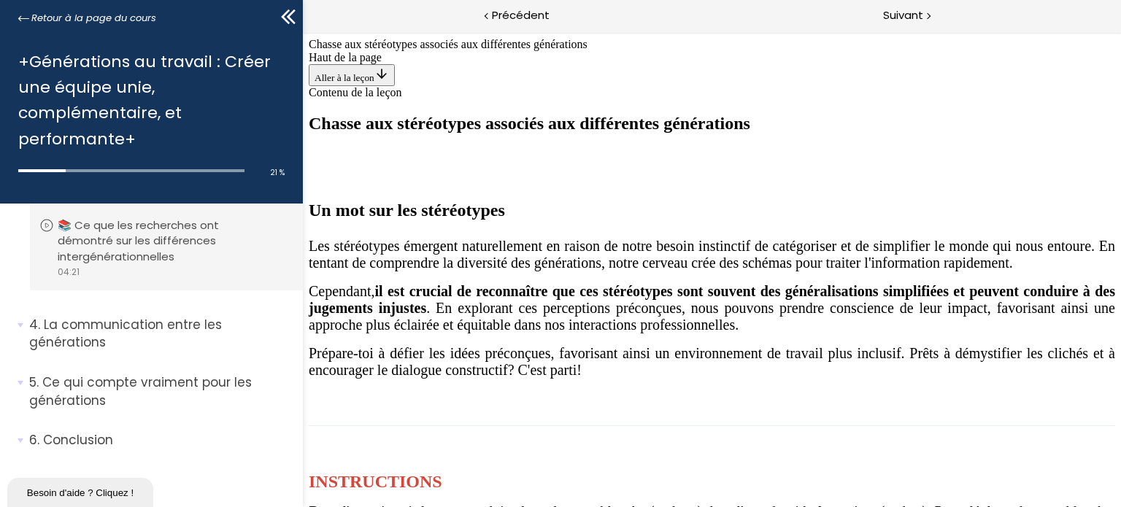
click at [926, 17] on div at bounding box center [928, 15] width 4 height 18
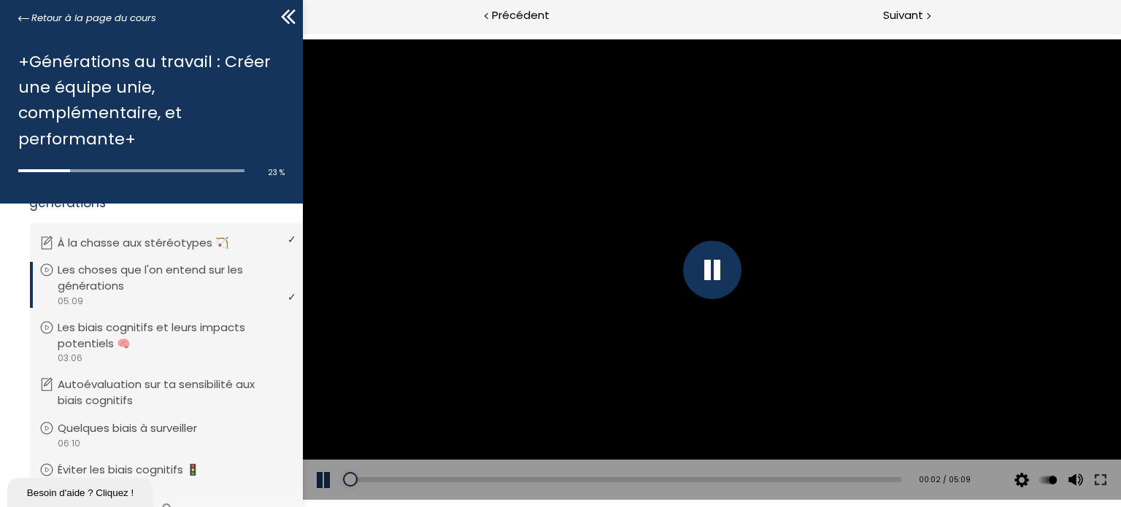
scroll to position [554, 0]
